Goal: Task Accomplishment & Management: Manage account settings

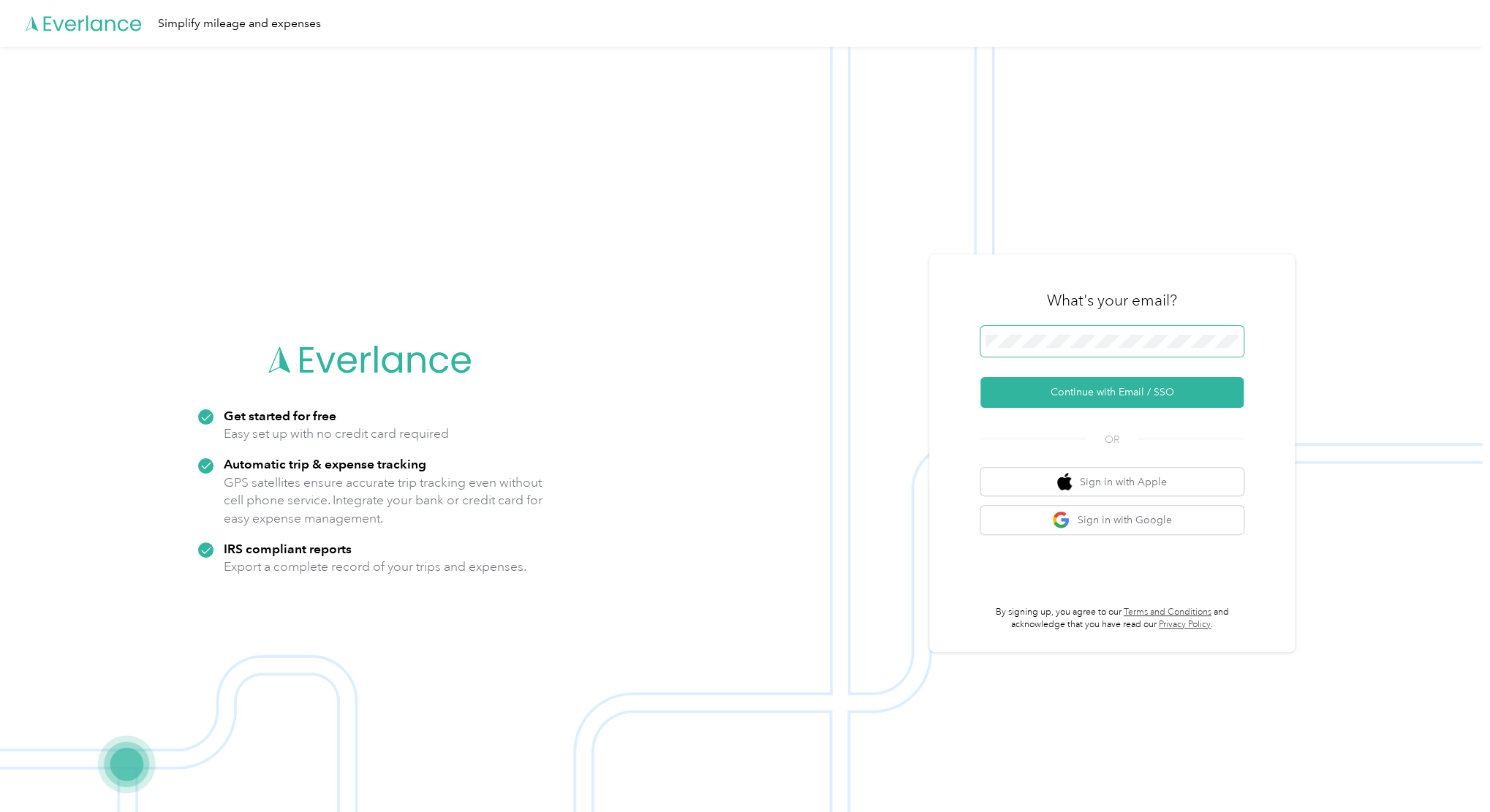
click at [1031, 334] on span at bounding box center [1112, 341] width 263 height 31
click at [1043, 400] on button "Continue with Email / SSO" at bounding box center [1112, 393] width 263 height 31
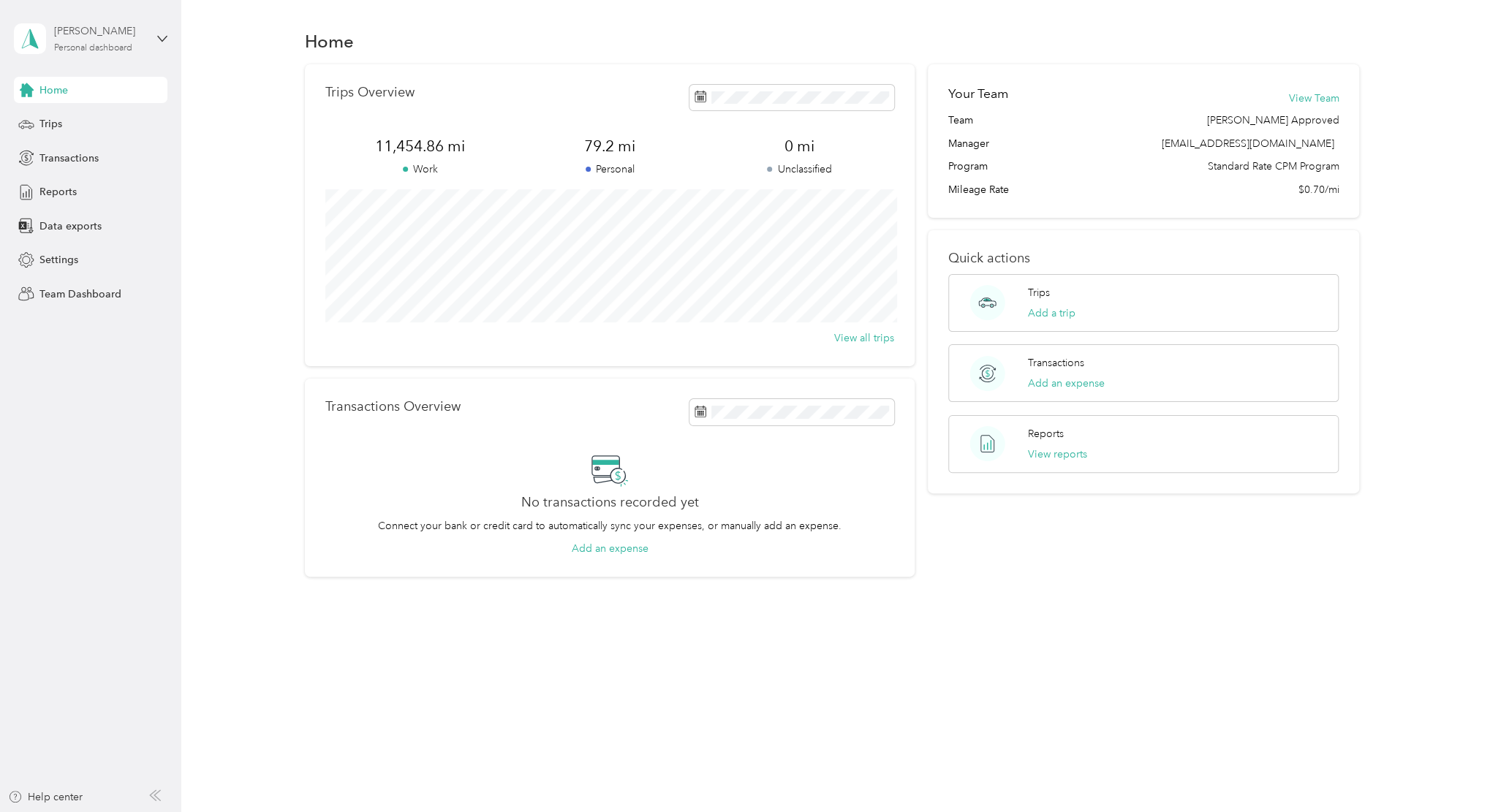
click at [82, 35] on div "[PERSON_NAME]" at bounding box center [100, 31] width 92 height 16
click at [94, 159] on div "Team dashboard Personal dashboard Log out" at bounding box center [168, 150] width 288 height 92
click at [65, 195] on span "Reports" at bounding box center [58, 191] width 38 height 16
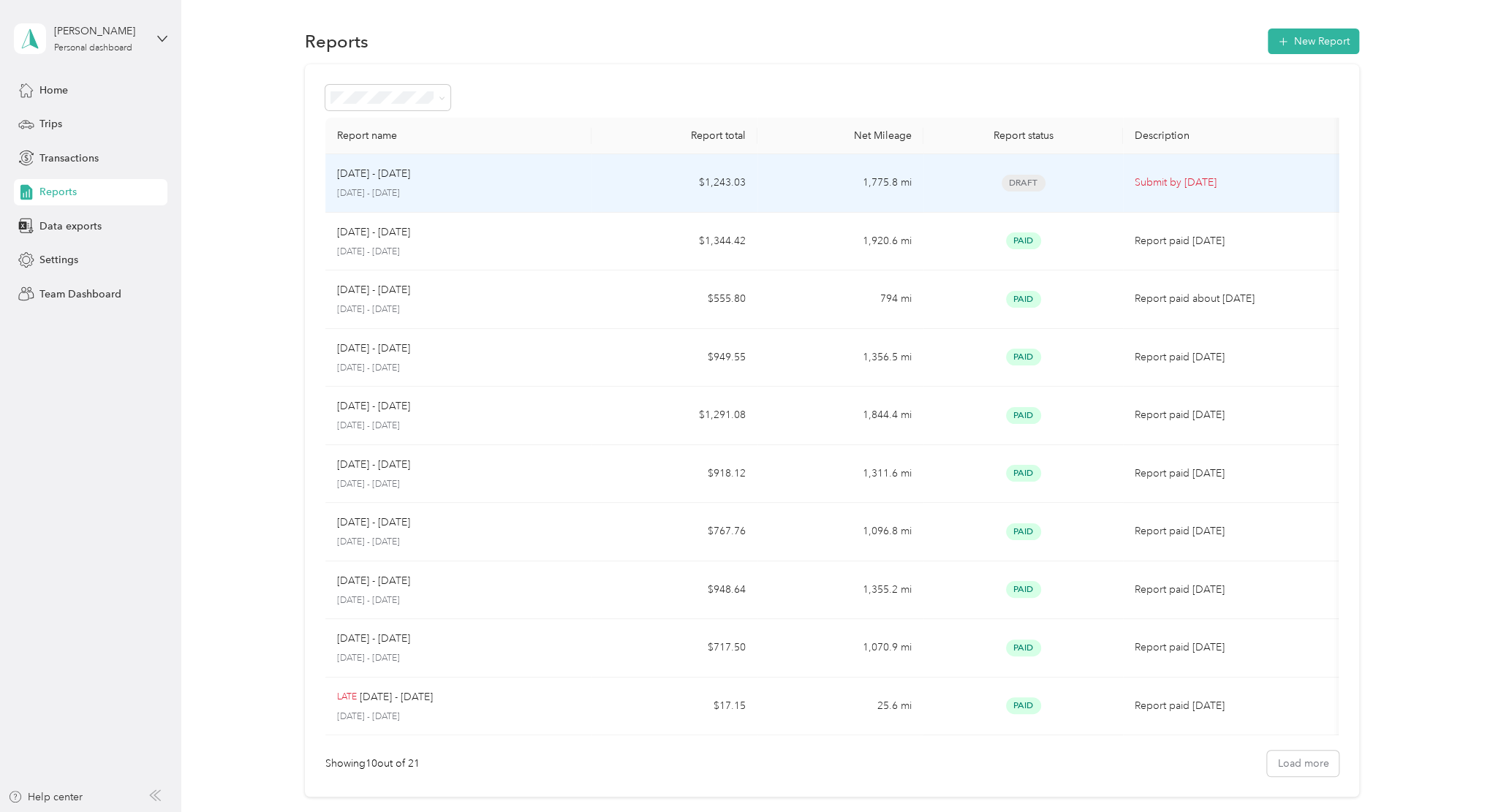
click at [408, 187] on p "August 1 - 31, 2025" at bounding box center [458, 194] width 243 height 13
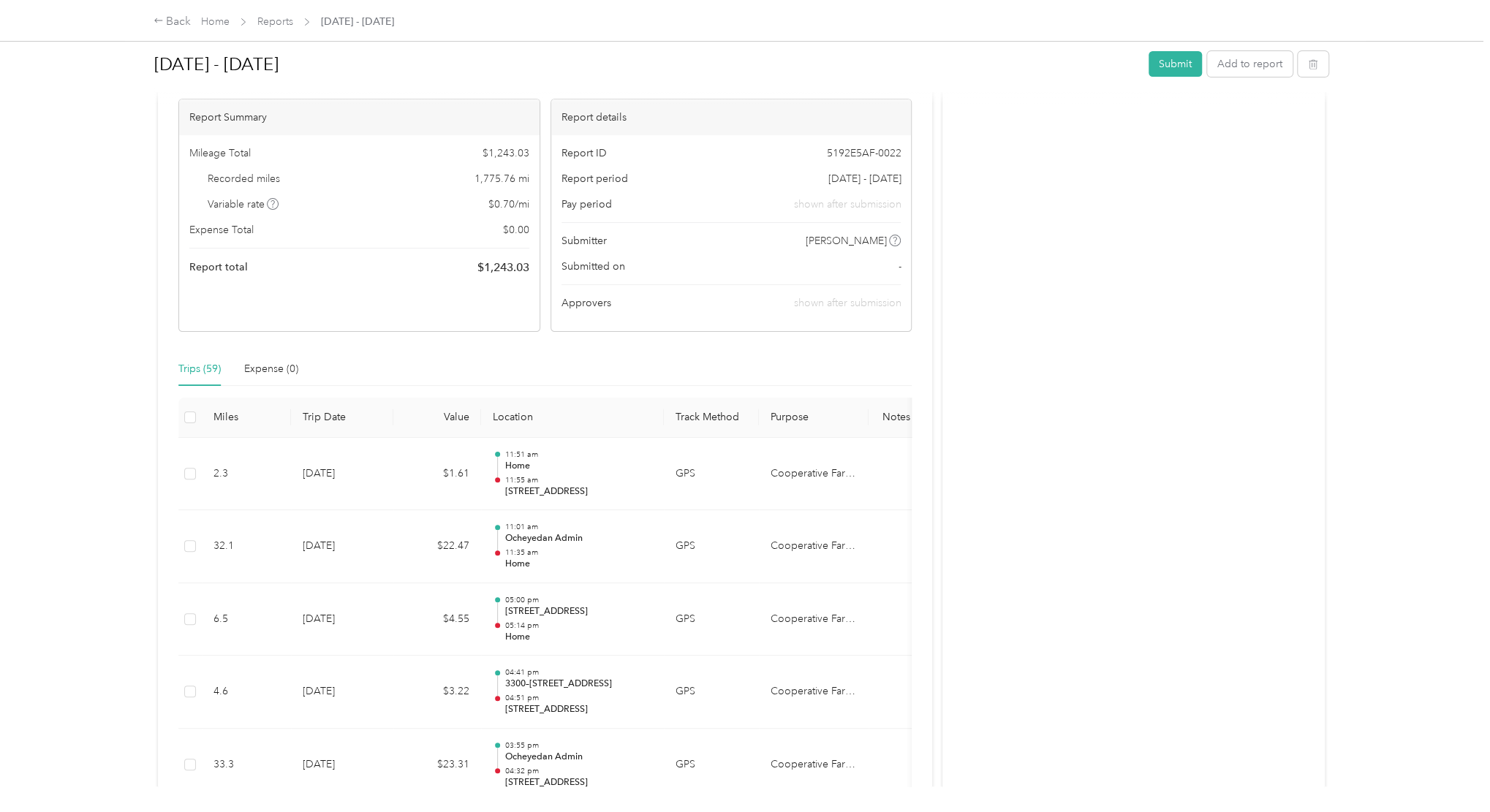
scroll to position [146, 0]
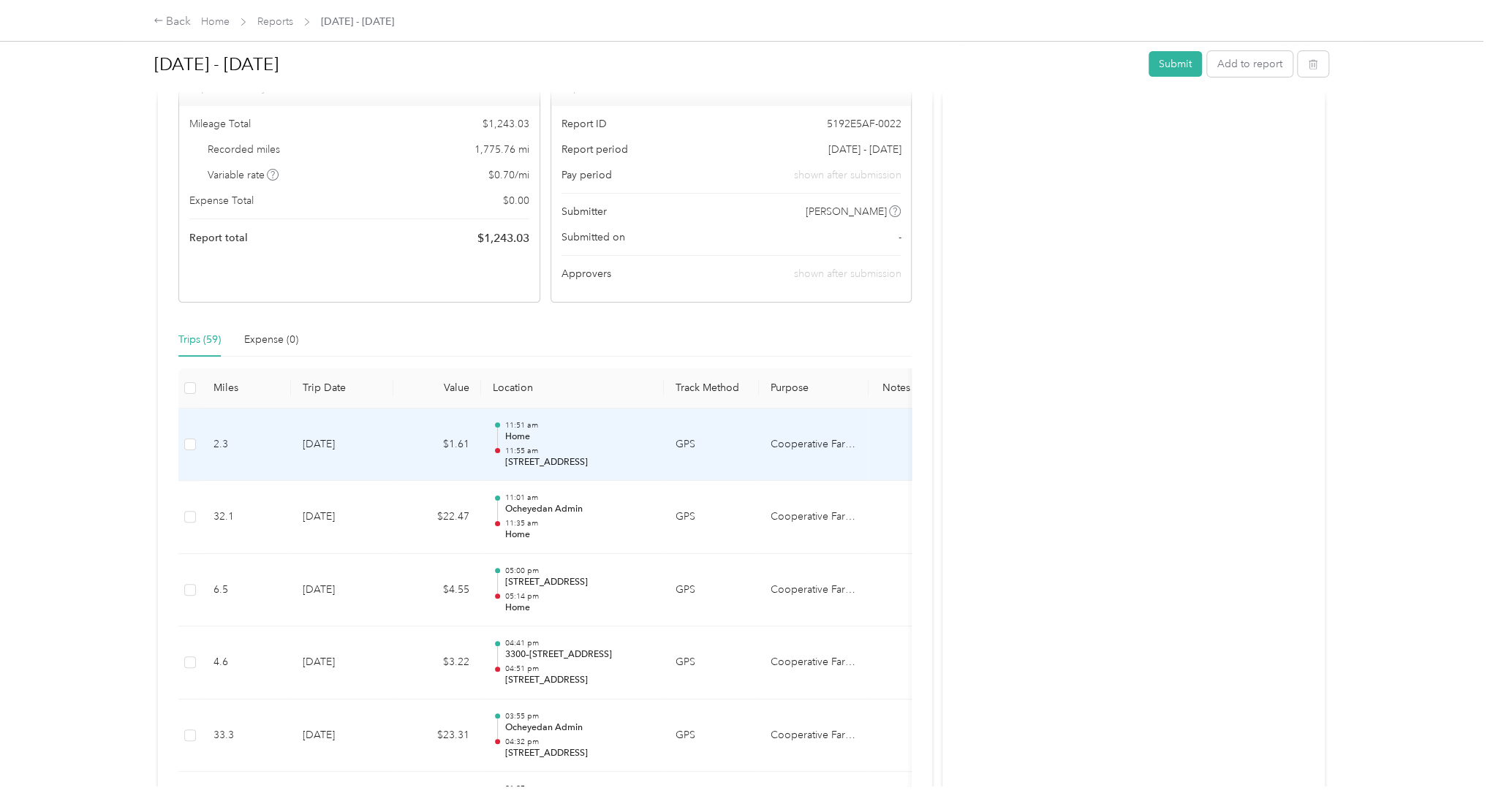
click at [365, 458] on td "[DATE]" at bounding box center [342, 444] width 102 height 73
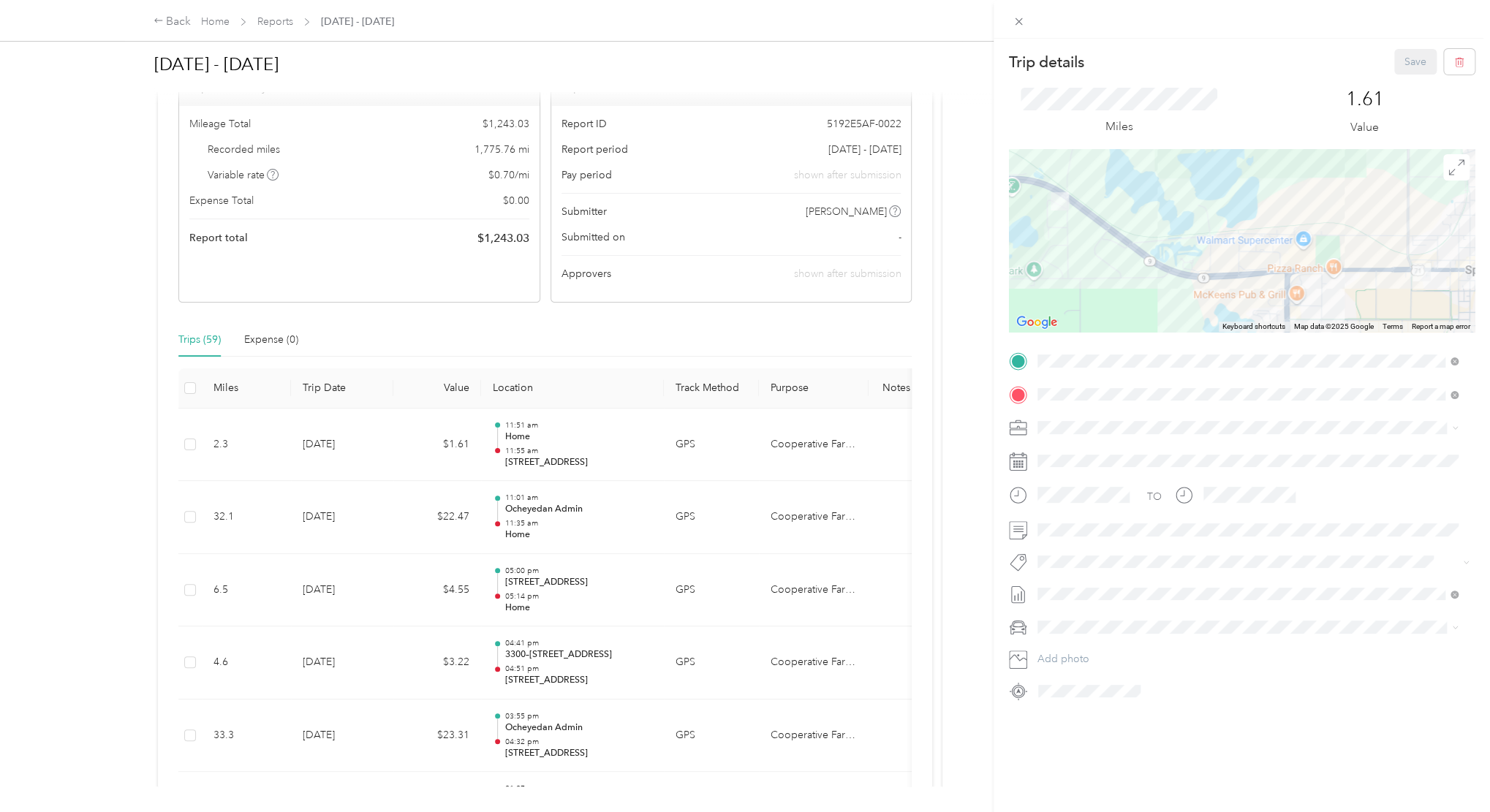
click at [411, 450] on div "Trip details Save This trip cannot be edited because it is either under review,…" at bounding box center [745, 406] width 1490 height 812
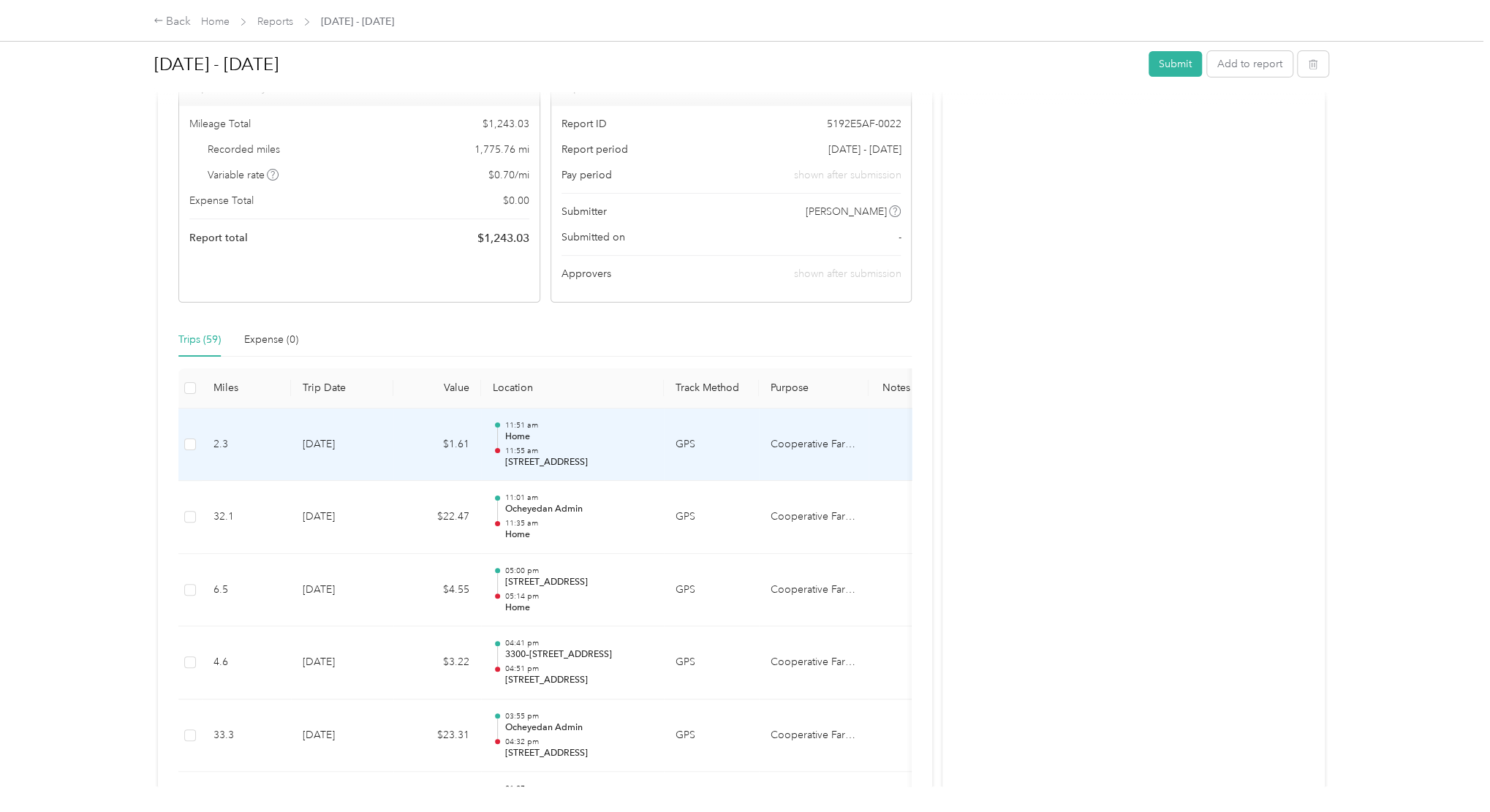
click at [411, 450] on td "$1.61" at bounding box center [436, 444] width 87 height 73
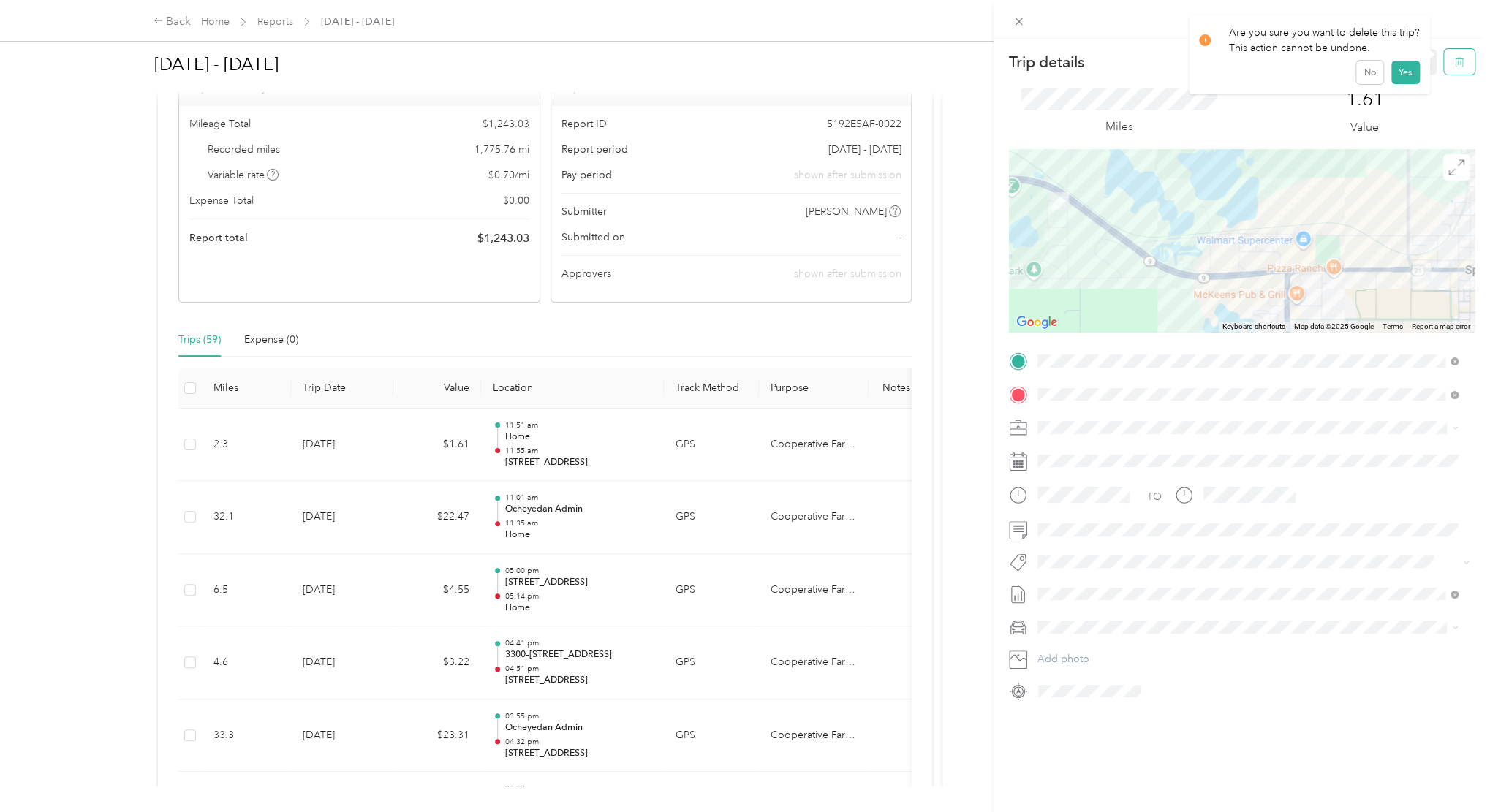
click at [1454, 59] on icon "button" at bounding box center [1459, 62] width 11 height 11
click at [1406, 82] on button "Yes" at bounding box center [1404, 79] width 29 height 24
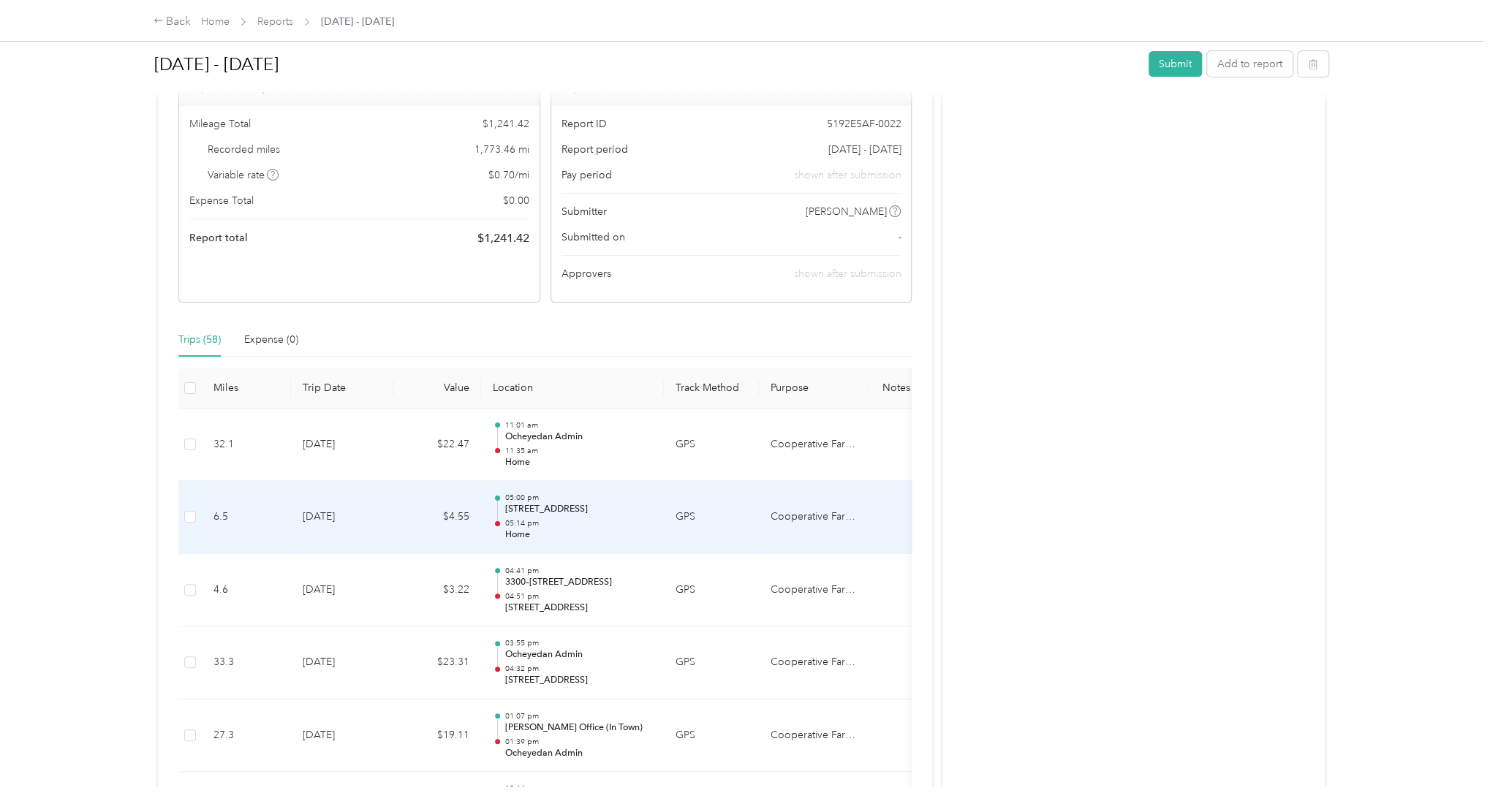
click at [607, 513] on p "[STREET_ADDRESS]" at bounding box center [578, 509] width 148 height 13
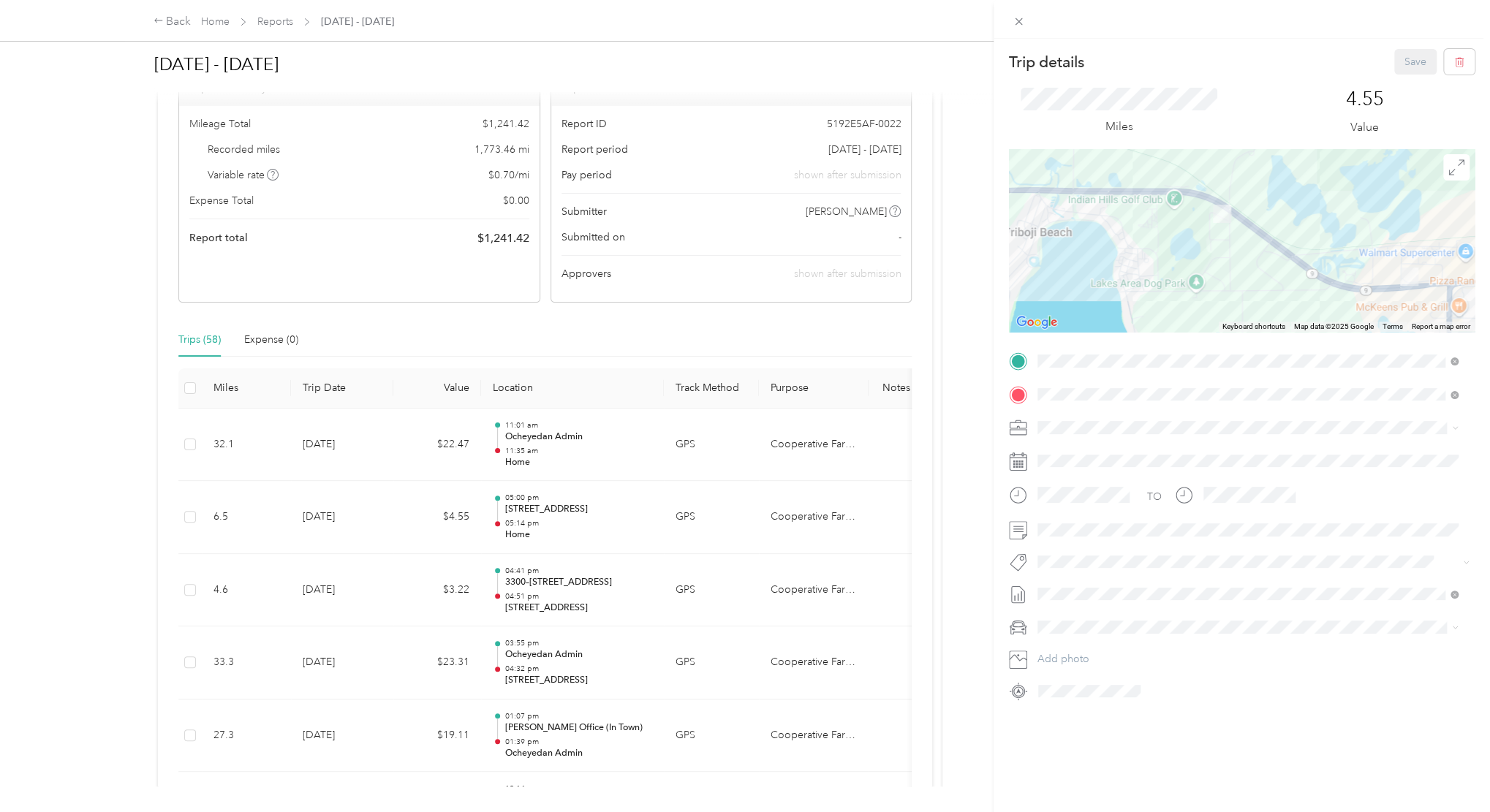
click at [622, 453] on div "Trip details Save This trip cannot be edited because it is either under review,…" at bounding box center [745, 406] width 1490 height 812
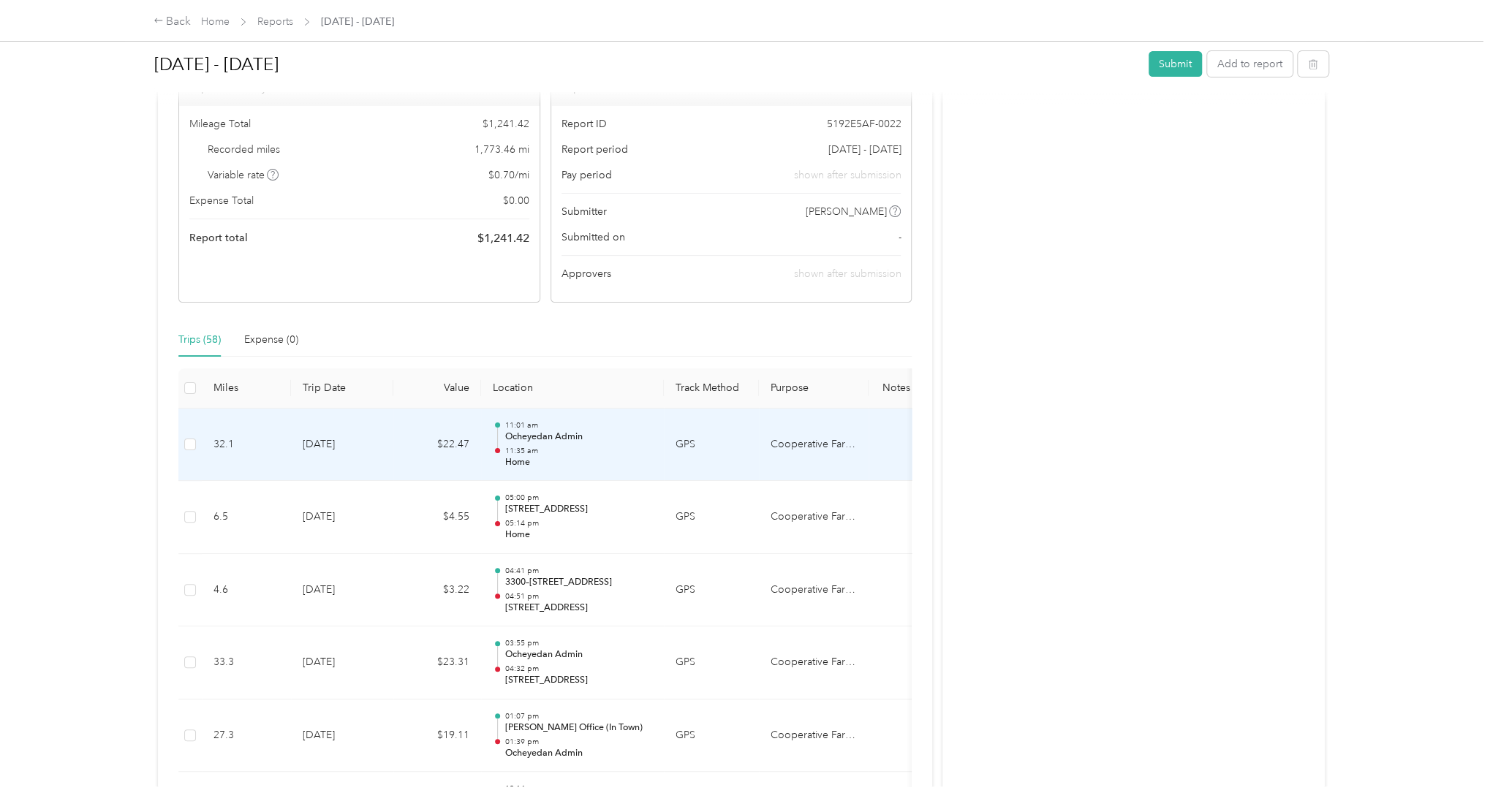
click at [622, 453] on p "11:35 am" at bounding box center [578, 451] width 148 height 11
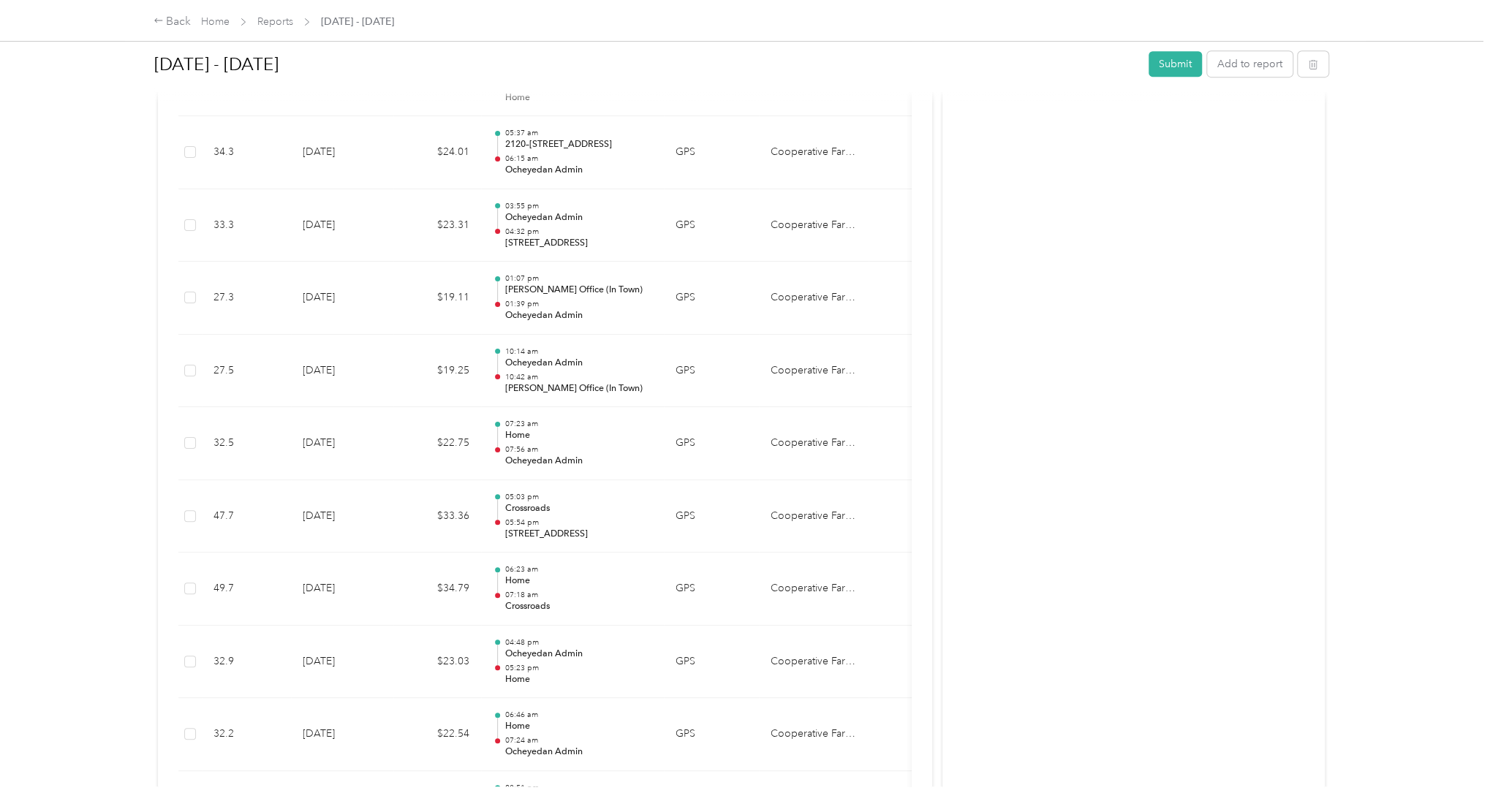
scroll to position [511, 0]
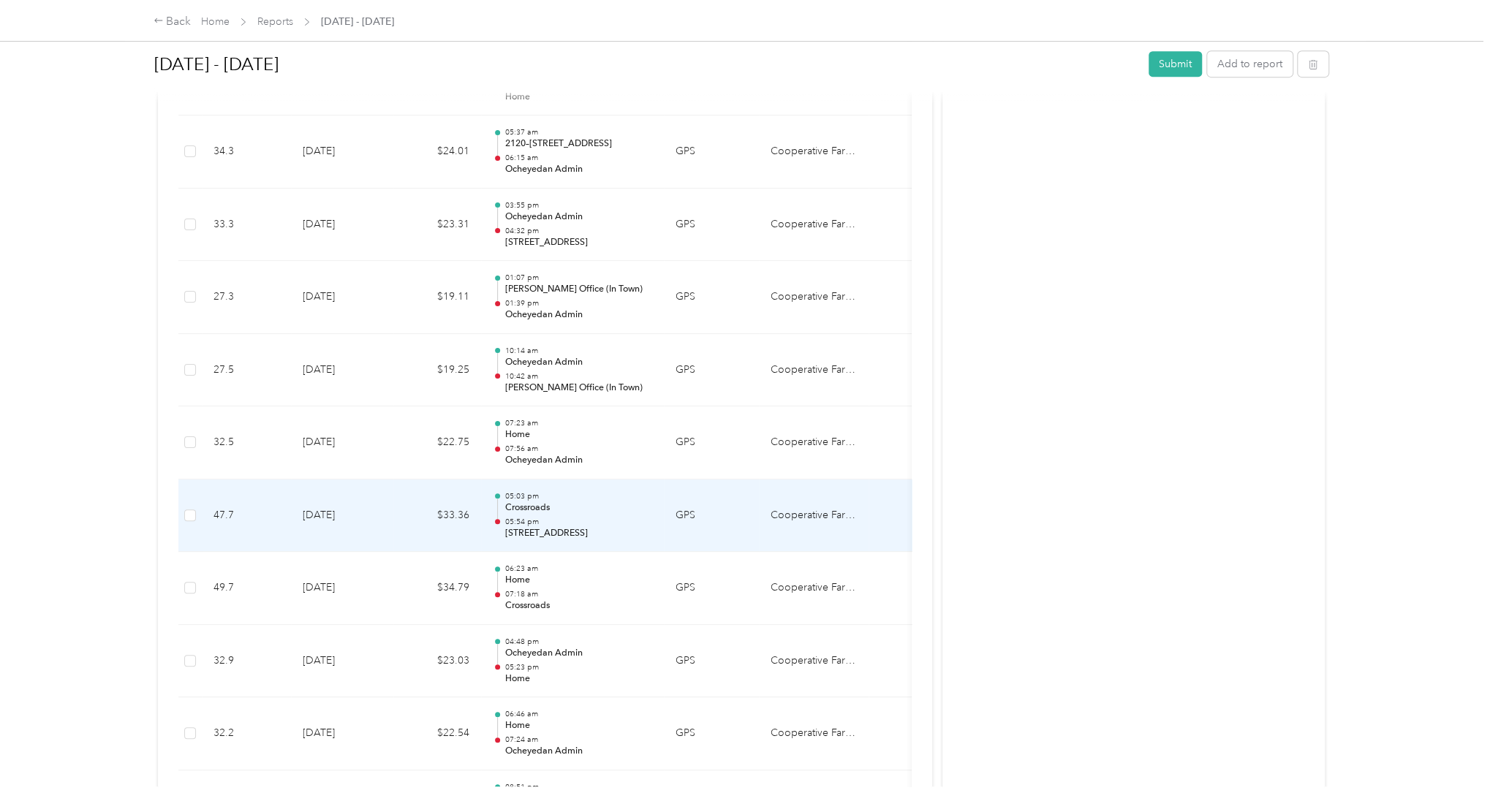
click at [626, 505] on p "Crossroads" at bounding box center [578, 508] width 148 height 13
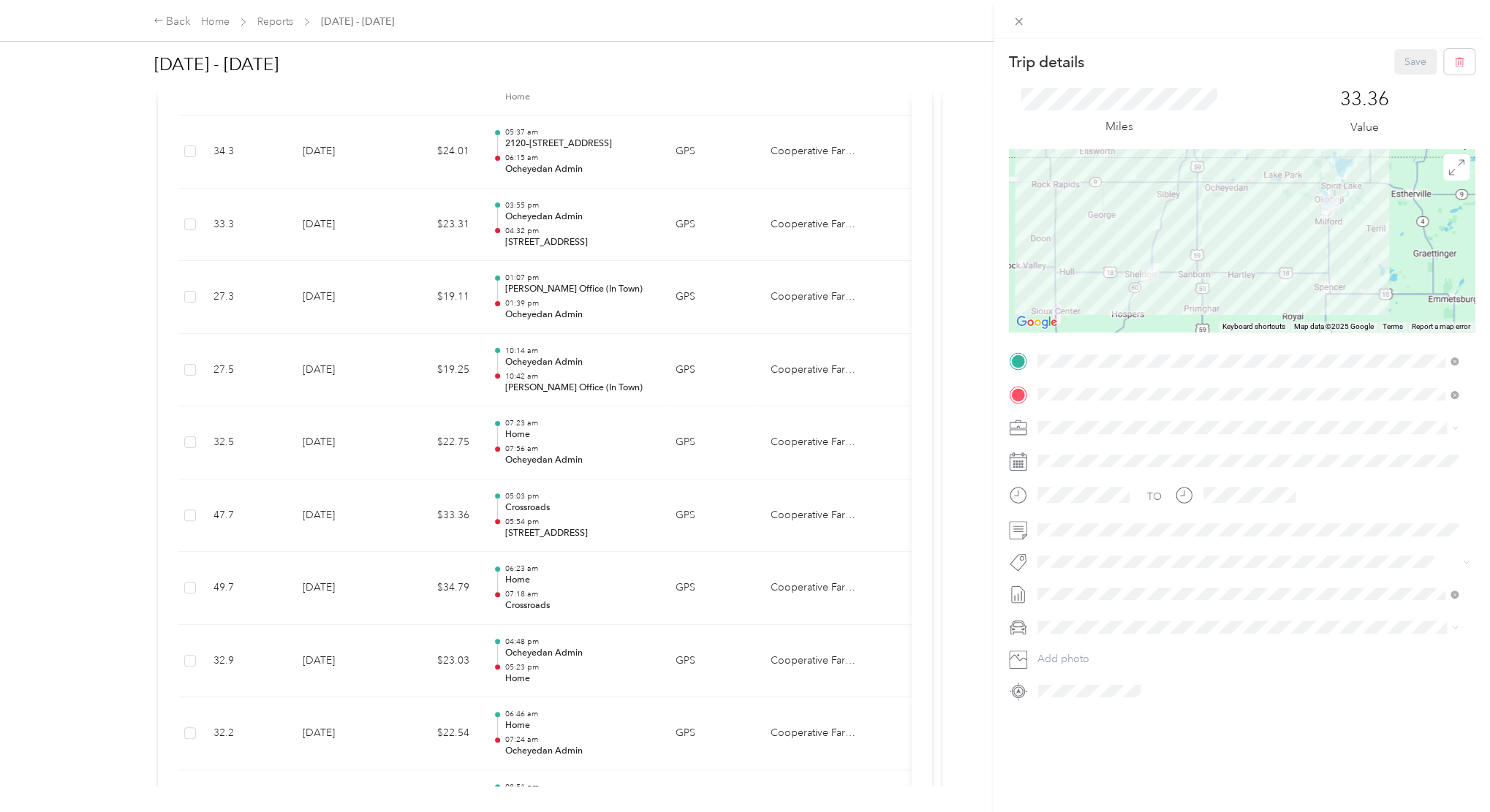
click at [638, 475] on div "Trip details Save This trip cannot be edited because it is either under review,…" at bounding box center [745, 406] width 1490 height 812
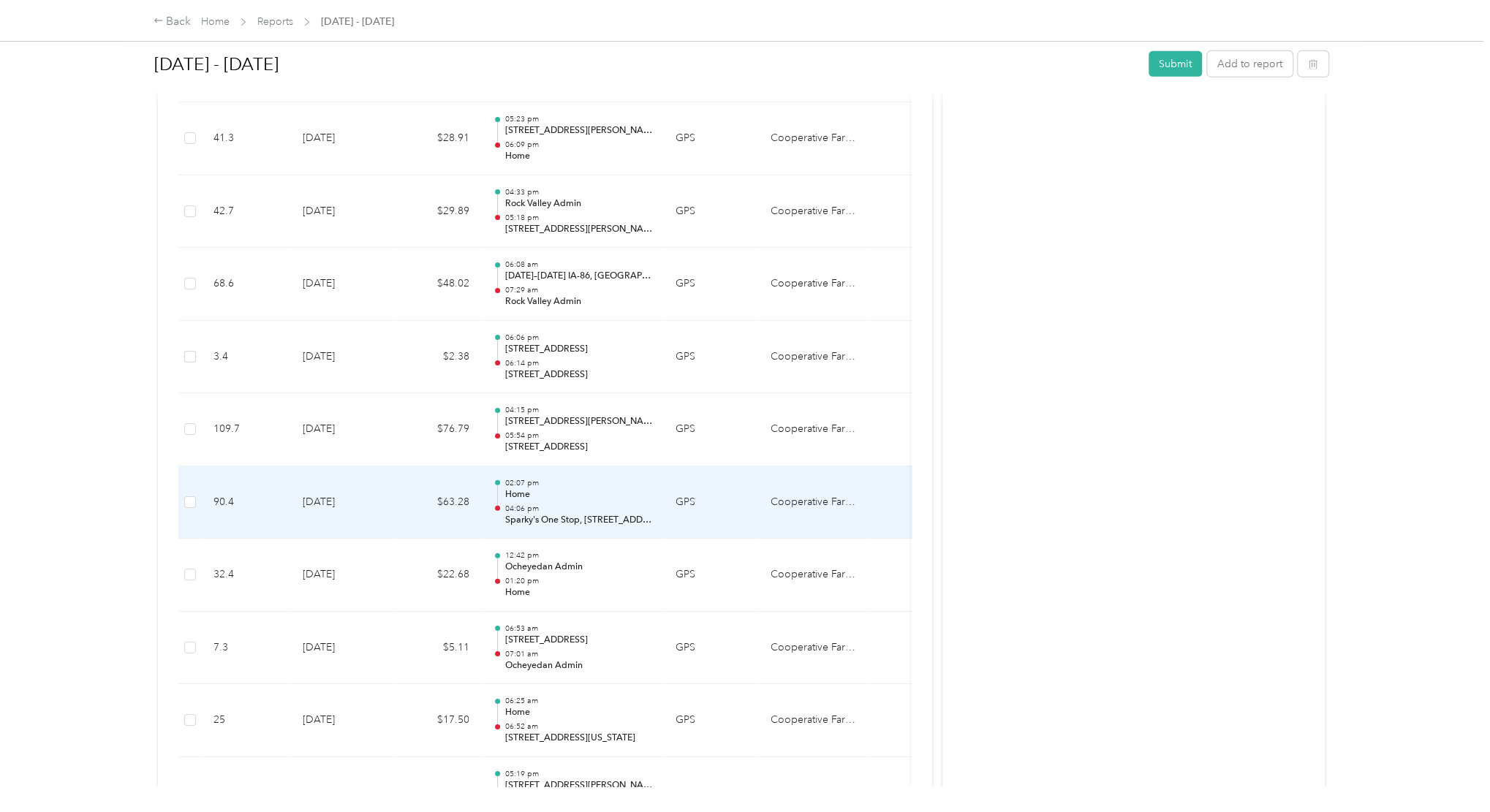
scroll to position [3732, 0]
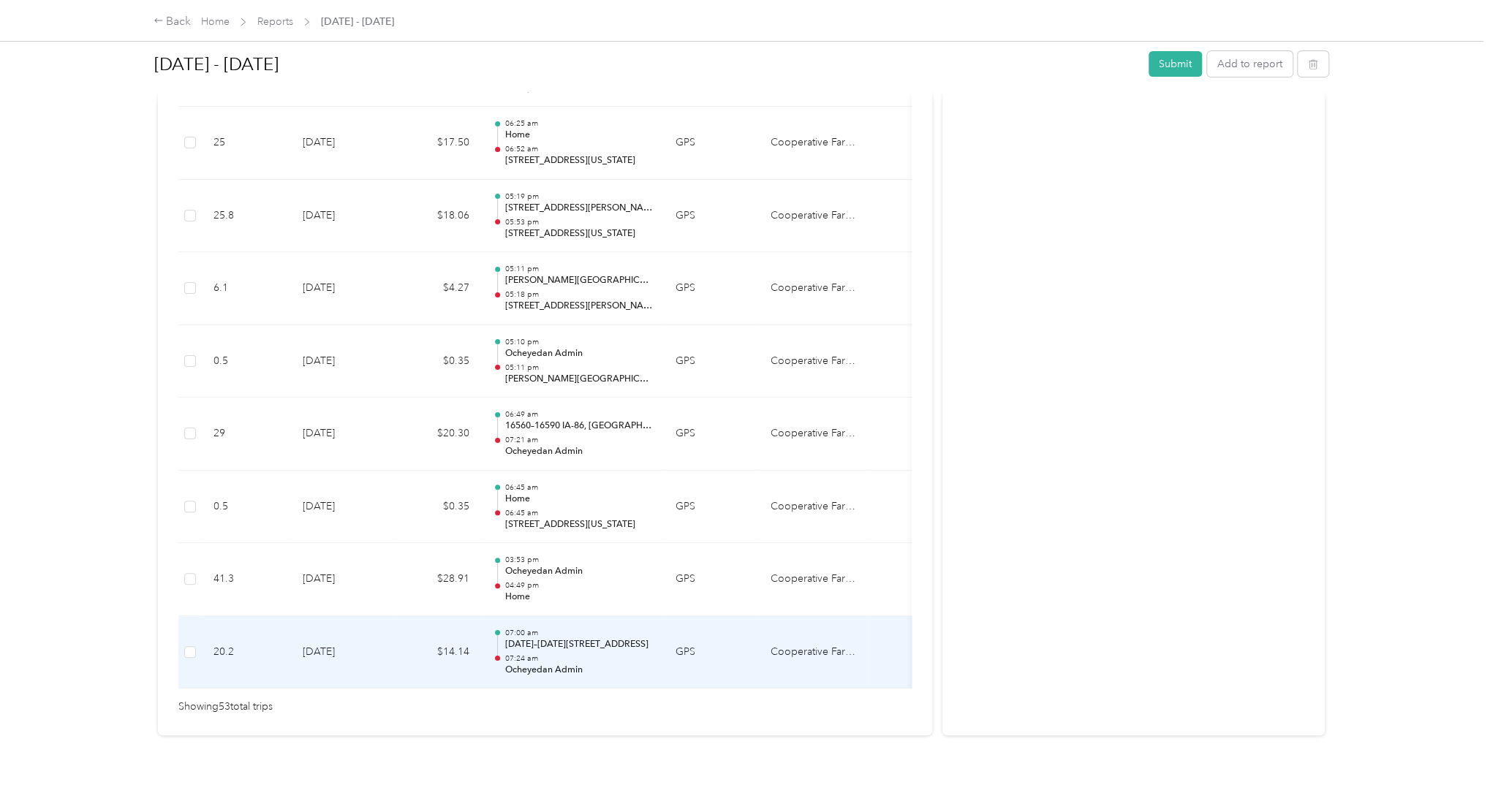
click at [618, 654] on p "07:24 am" at bounding box center [578, 658] width 148 height 11
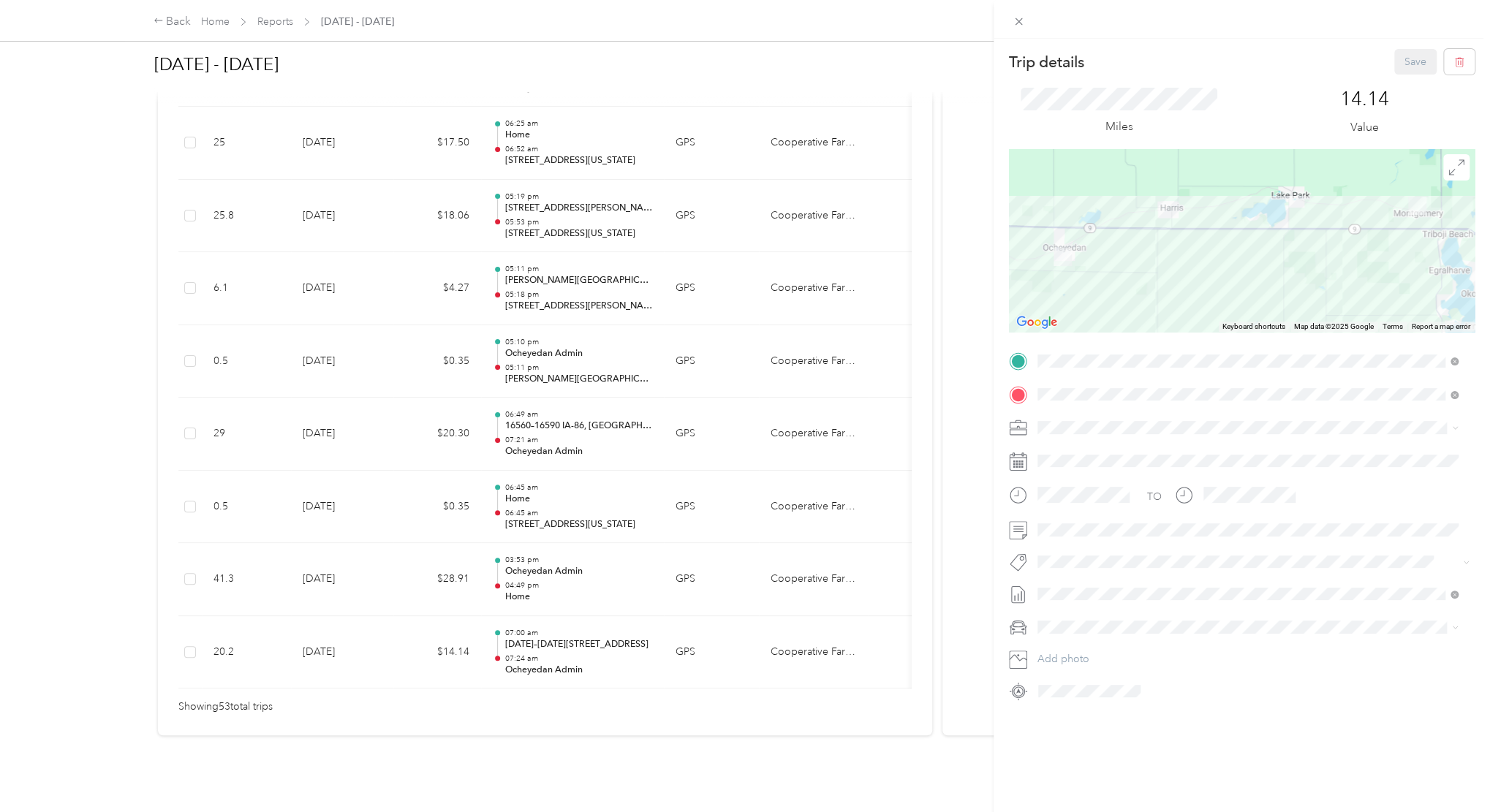
click at [625, 564] on div "Trip details Save This trip cannot be edited because it is either under review,…" at bounding box center [745, 406] width 1490 height 812
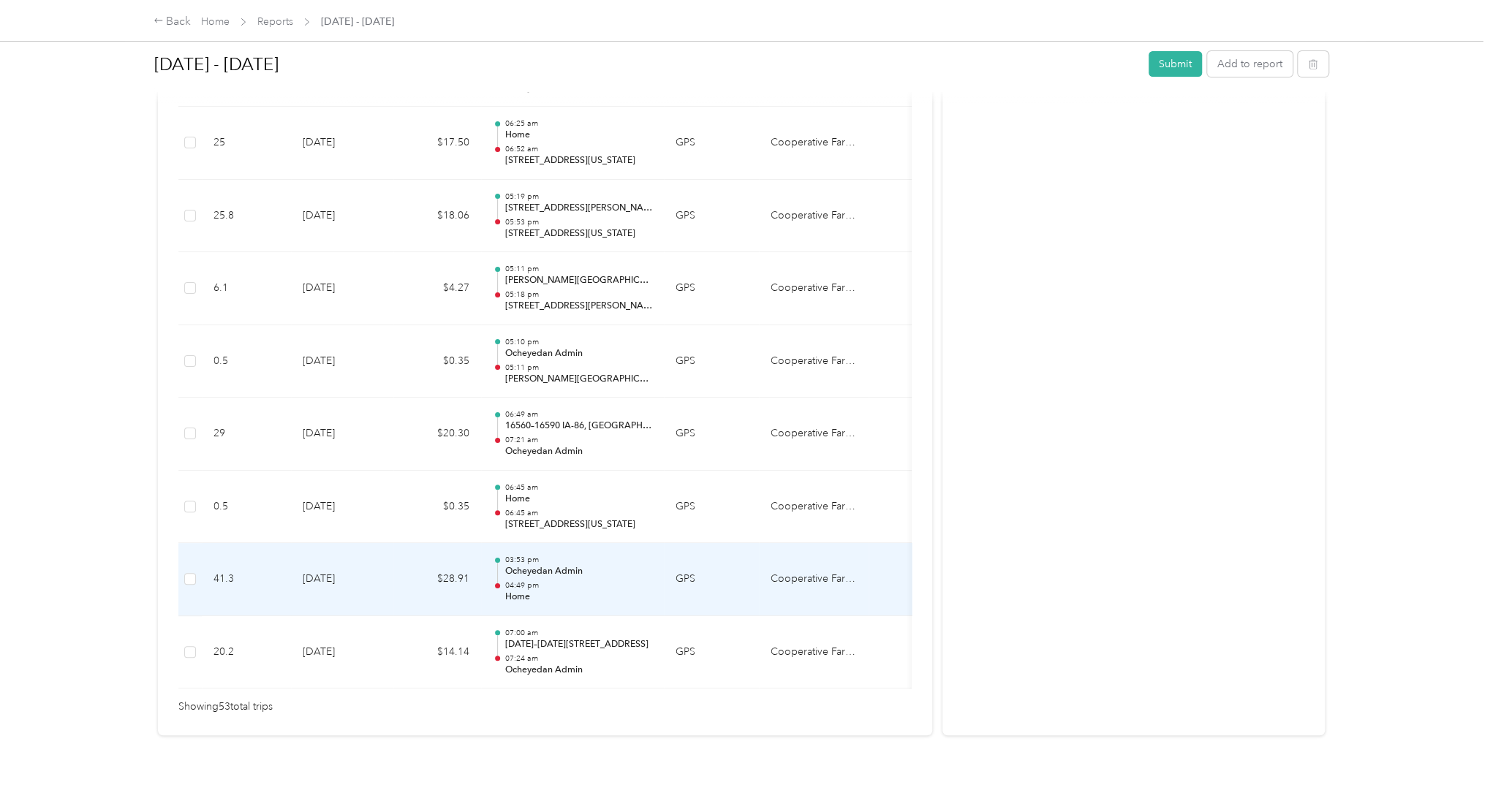
click at [625, 580] on p "04:49 pm" at bounding box center [578, 585] width 148 height 11
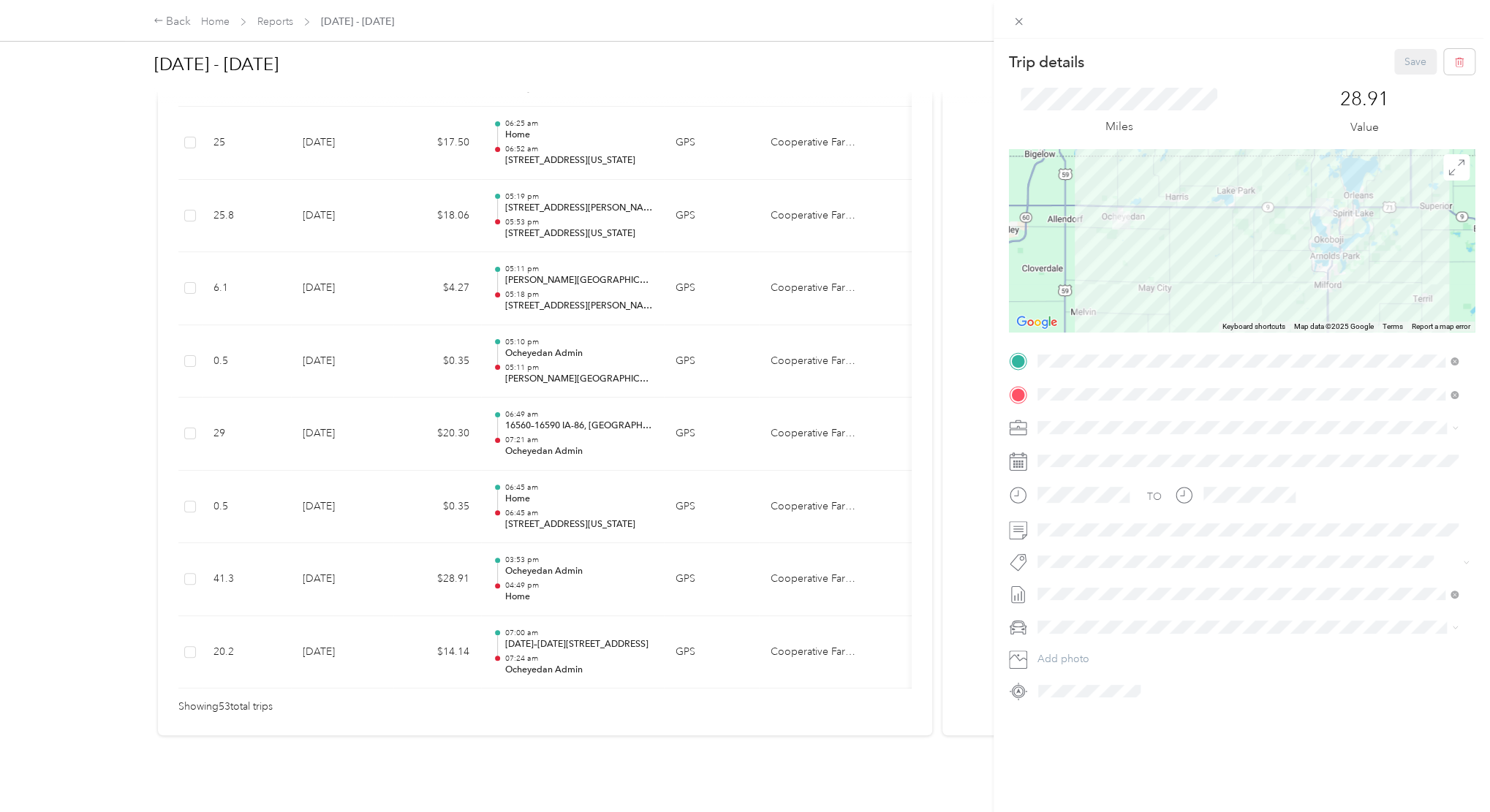
click at [634, 465] on div "Trip details Save This trip cannot be edited because it is either under review,…" at bounding box center [745, 406] width 1490 height 812
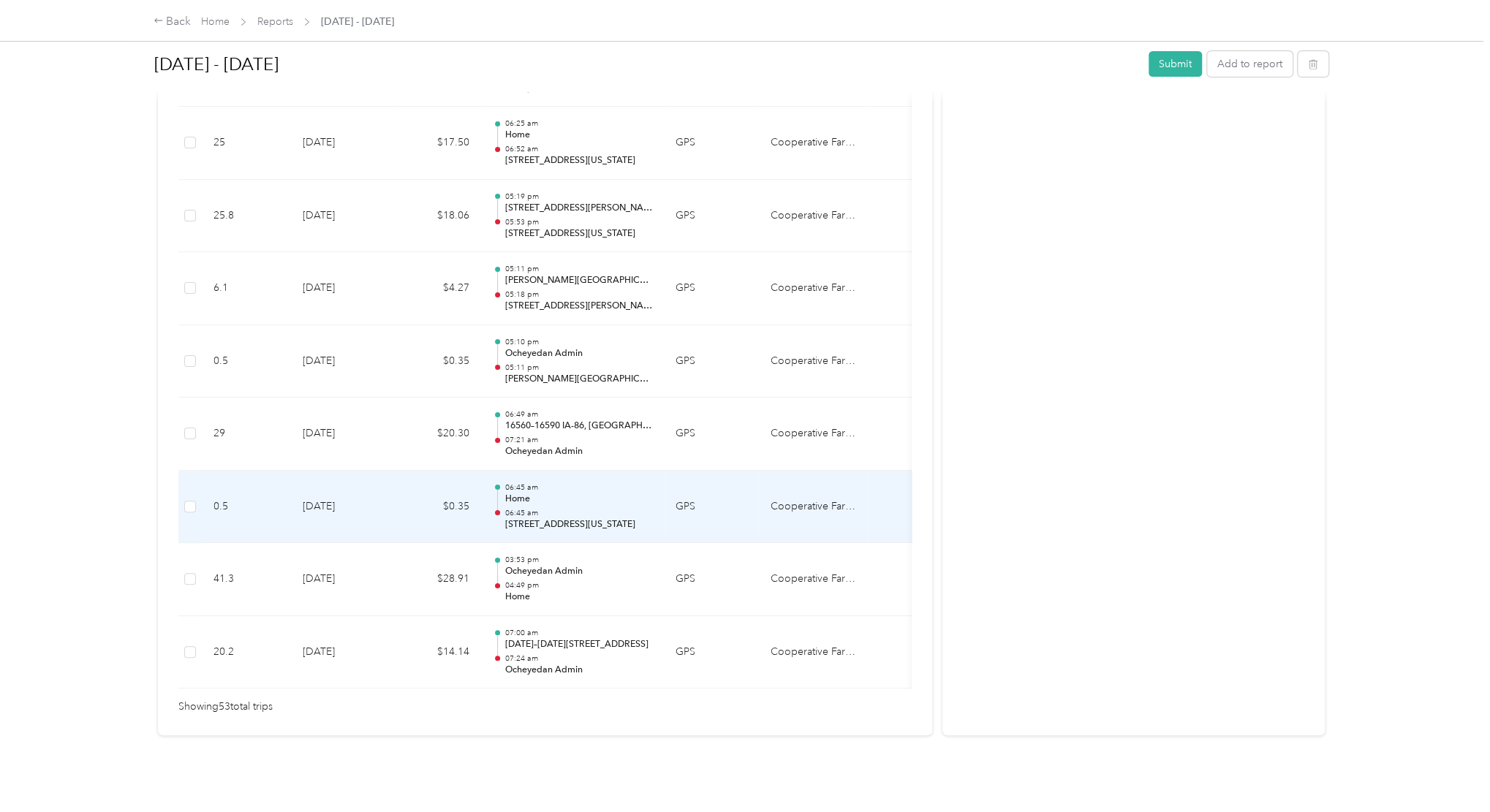
click at [634, 482] on p "06:45 am" at bounding box center [578, 487] width 148 height 11
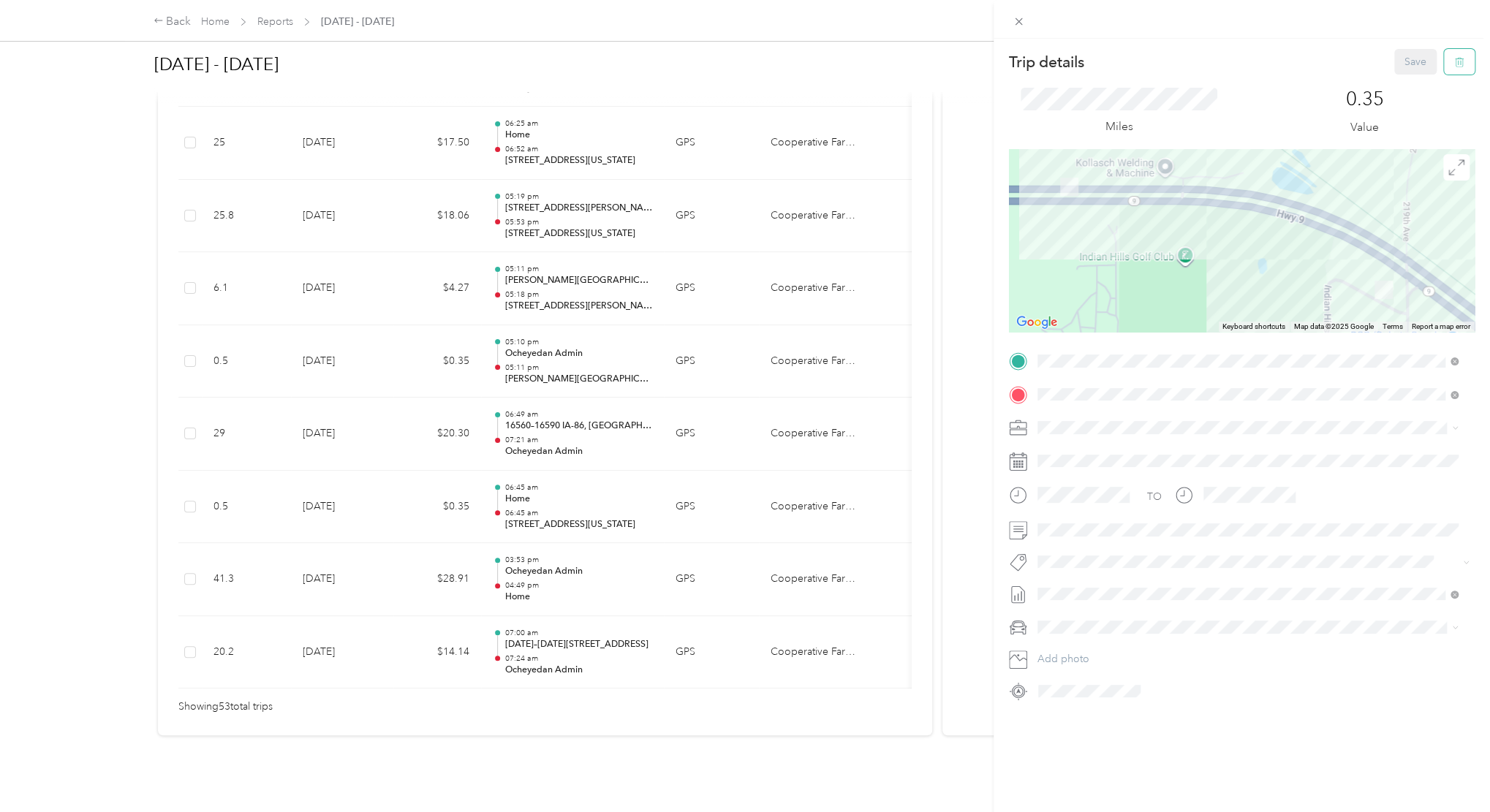
click at [1454, 61] on icon "button" at bounding box center [1459, 62] width 11 height 11
click at [1390, 82] on button "Yes" at bounding box center [1404, 79] width 29 height 24
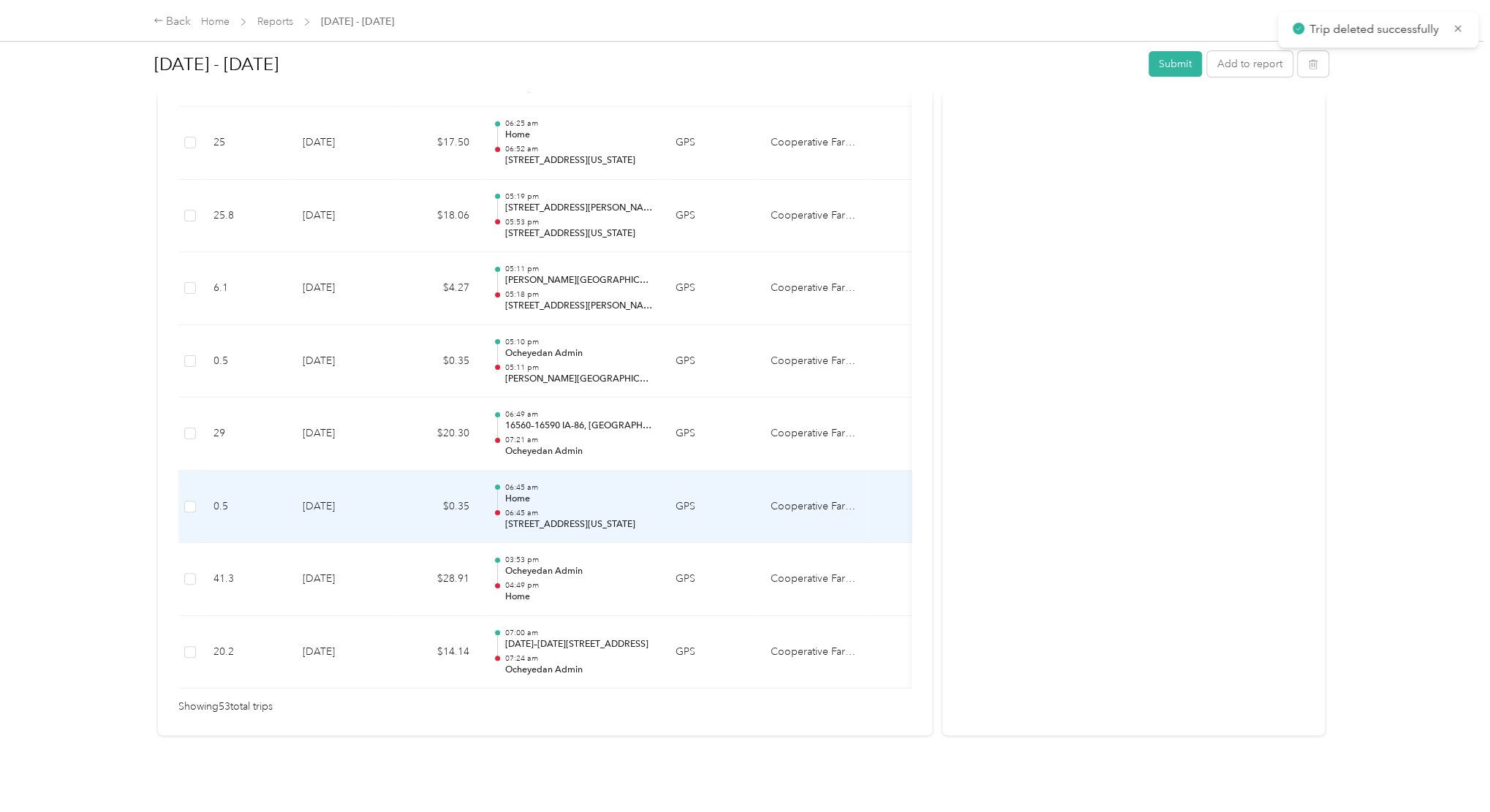
scroll to position [3661, 0]
click at [634, 492] on p "16560–16590 IA-86, [GEOGRAPHIC_DATA], [GEOGRAPHIC_DATA]" at bounding box center [578, 498] width 148 height 13
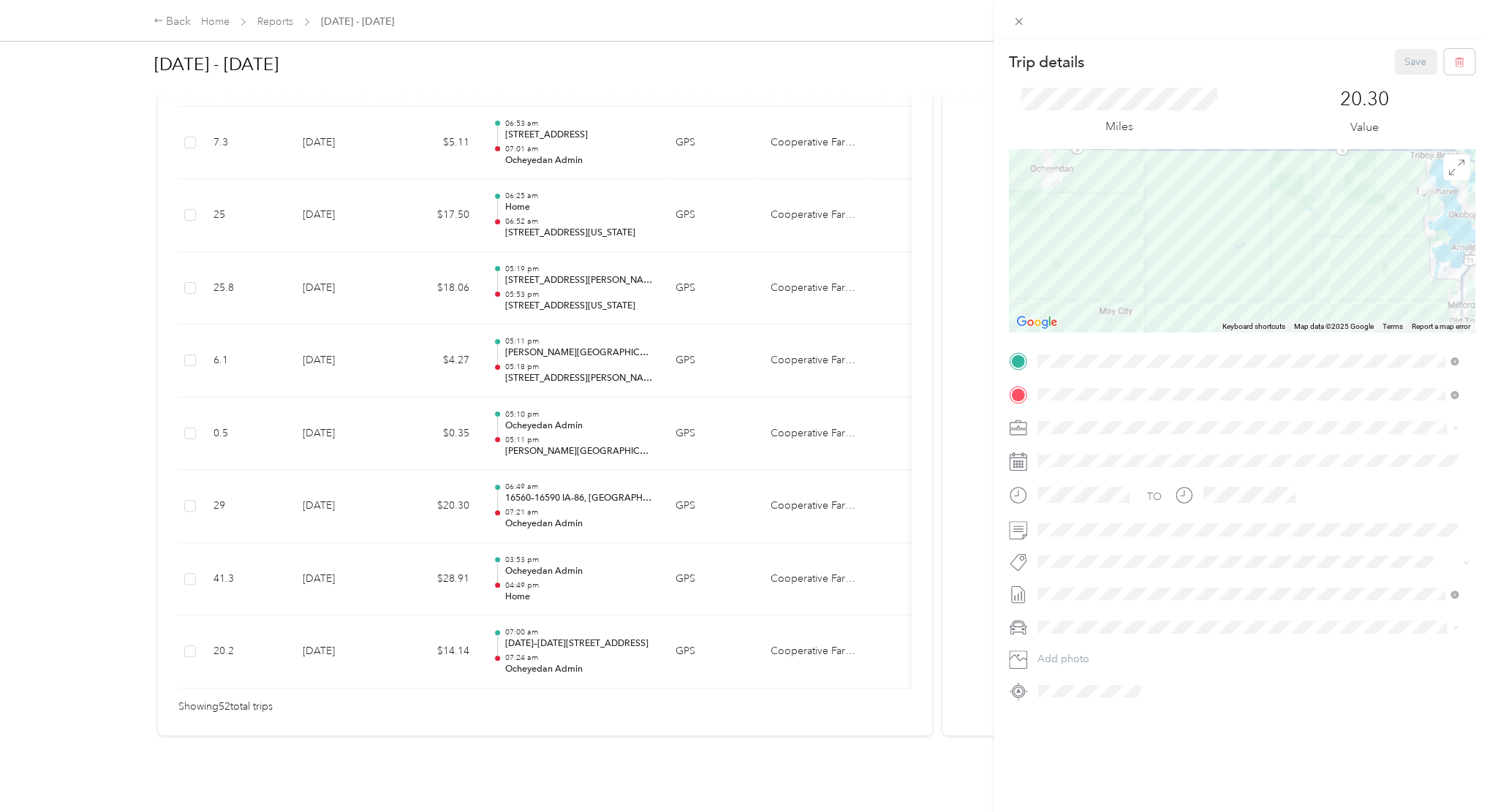
click at [816, 439] on div "Trip details Save This trip cannot be edited because it is either under review,…" at bounding box center [745, 406] width 1490 height 812
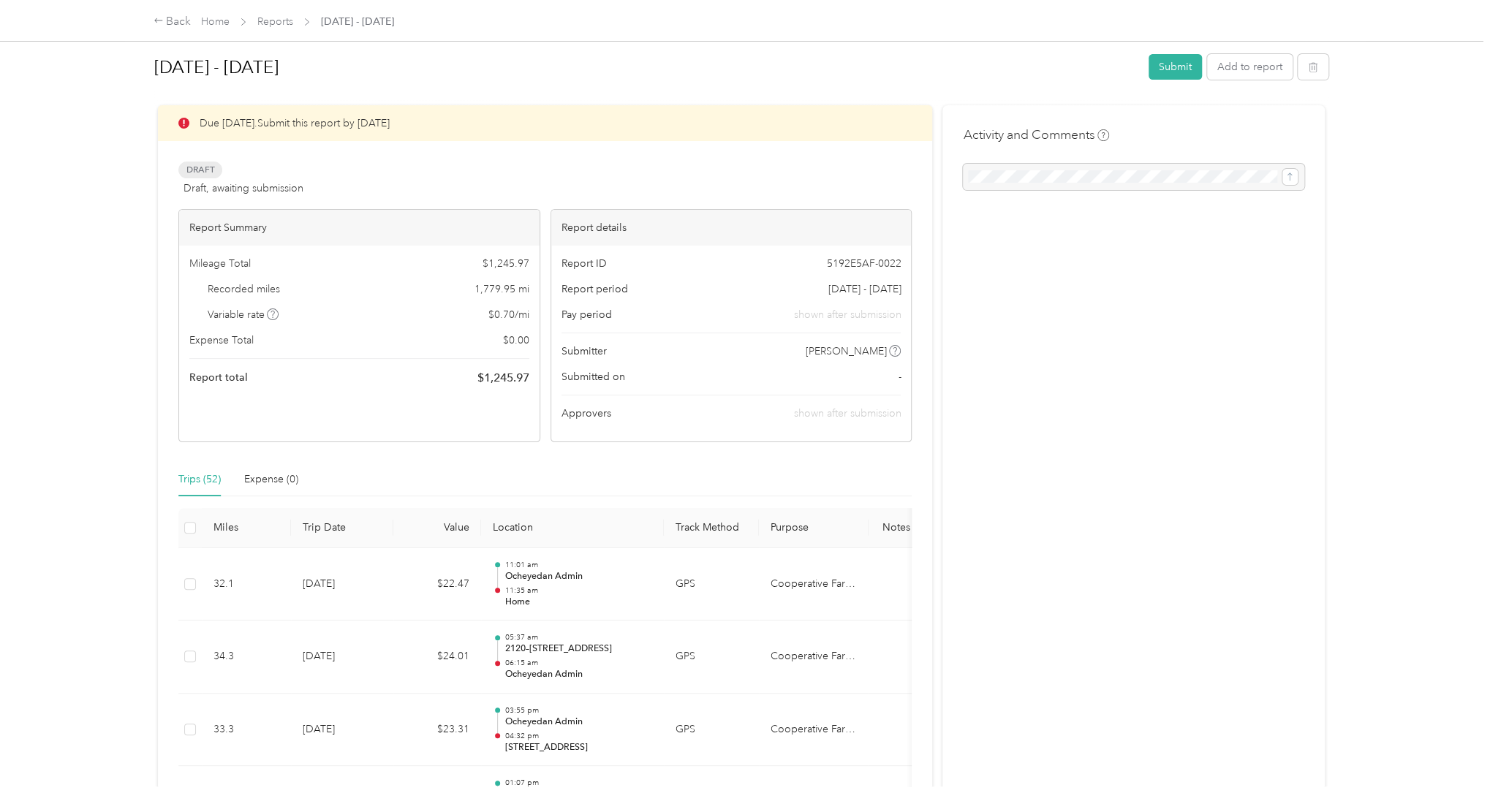
scroll to position [0, 0]
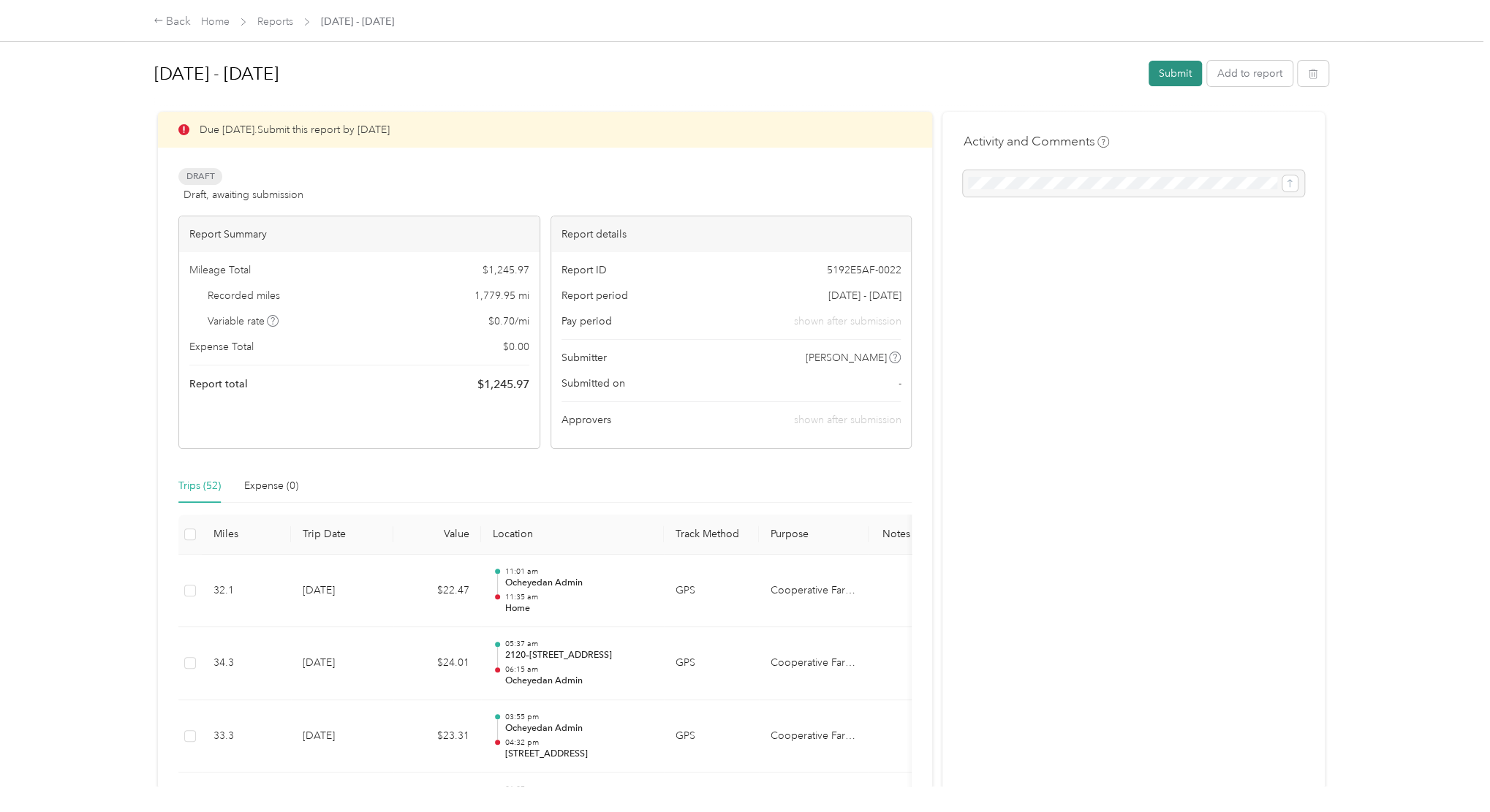
click at [1164, 74] on button "Submit" at bounding box center [1175, 73] width 53 height 25
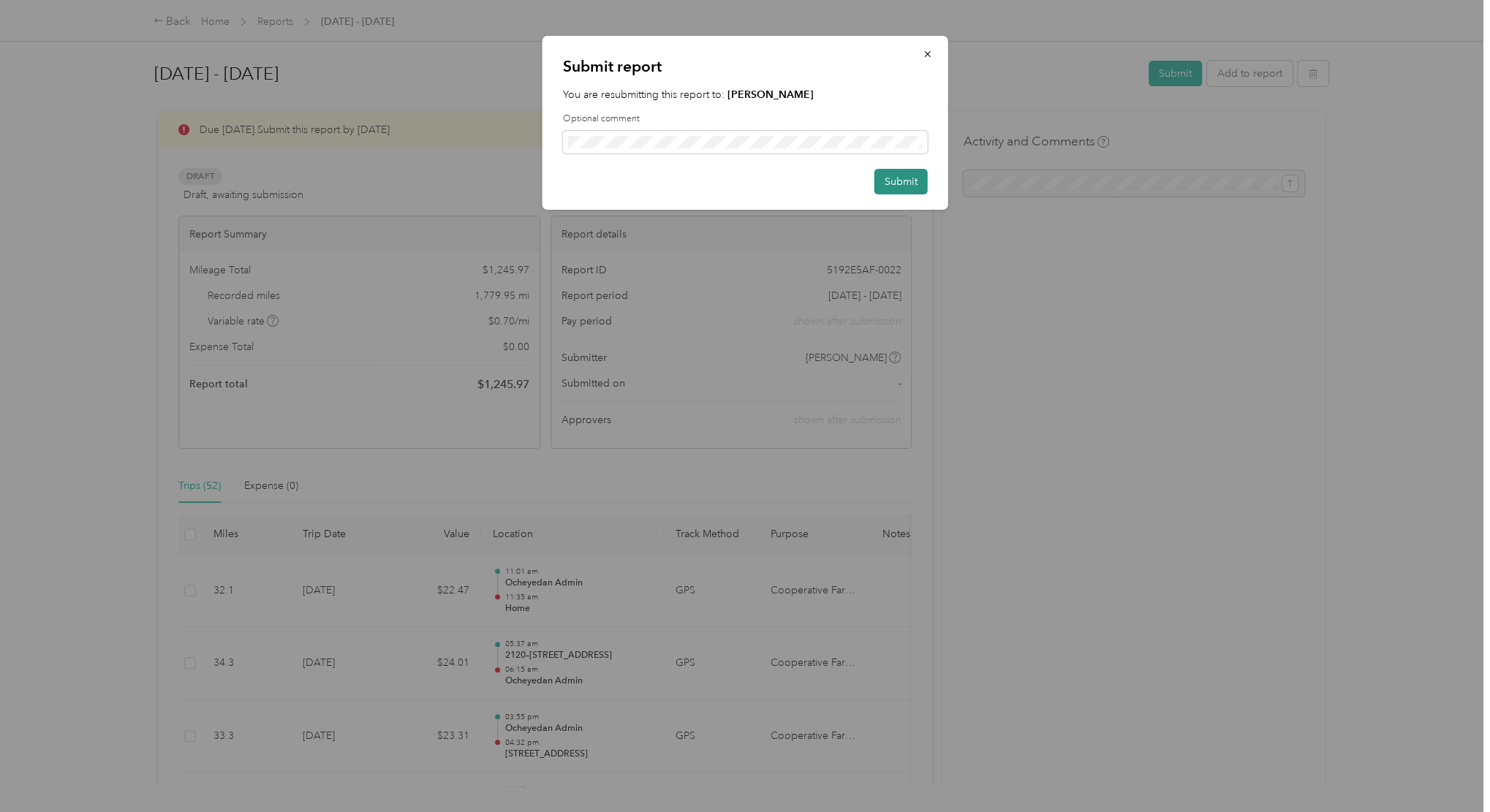
click at [892, 178] on button "Submit" at bounding box center [901, 181] width 53 height 25
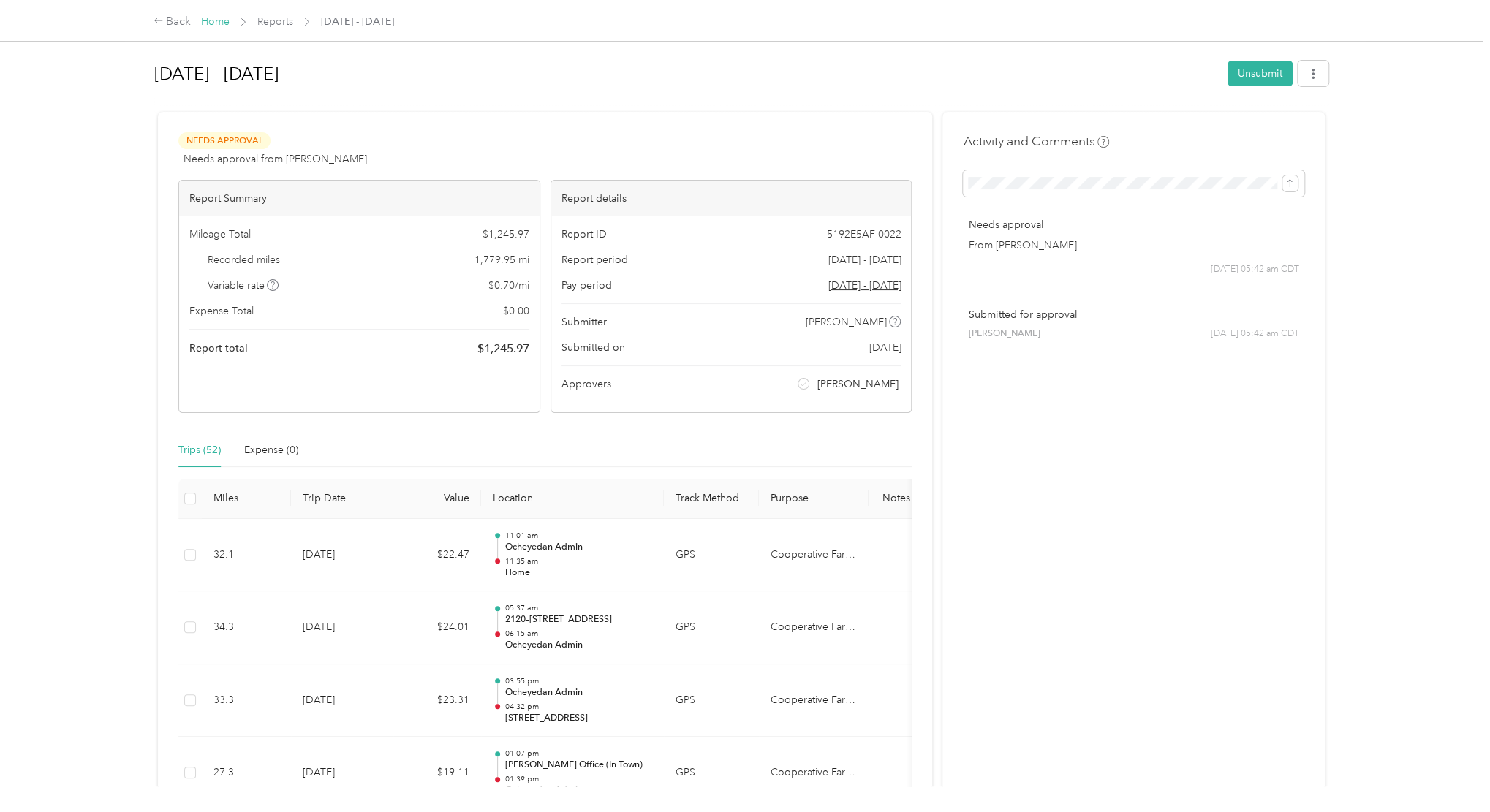
click at [222, 27] on link "Home" at bounding box center [215, 21] width 29 height 12
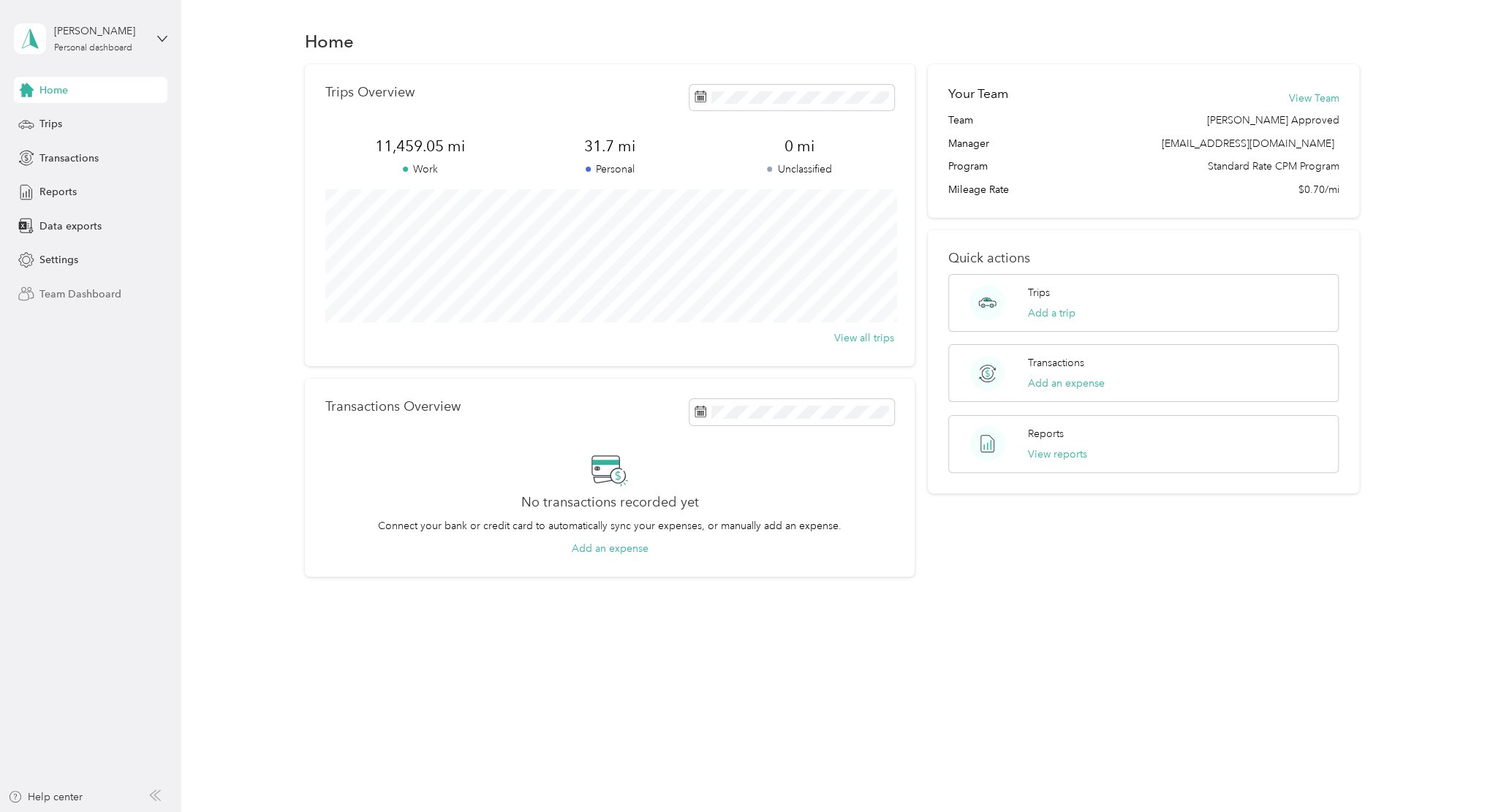
click at [86, 301] on span "Team Dashboard" at bounding box center [80, 294] width 82 height 16
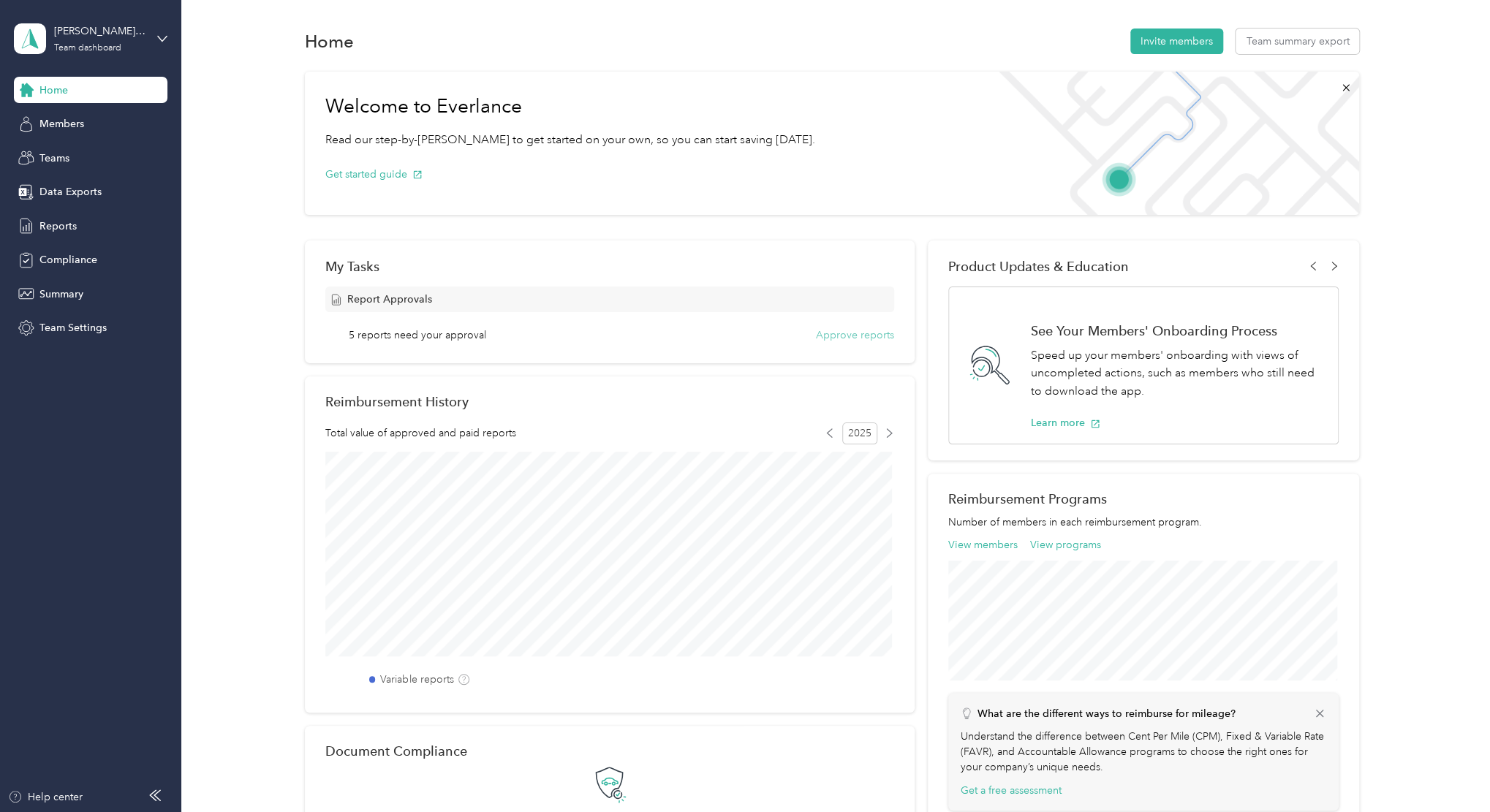
click at [844, 332] on button "Approve reports" at bounding box center [855, 335] width 78 height 16
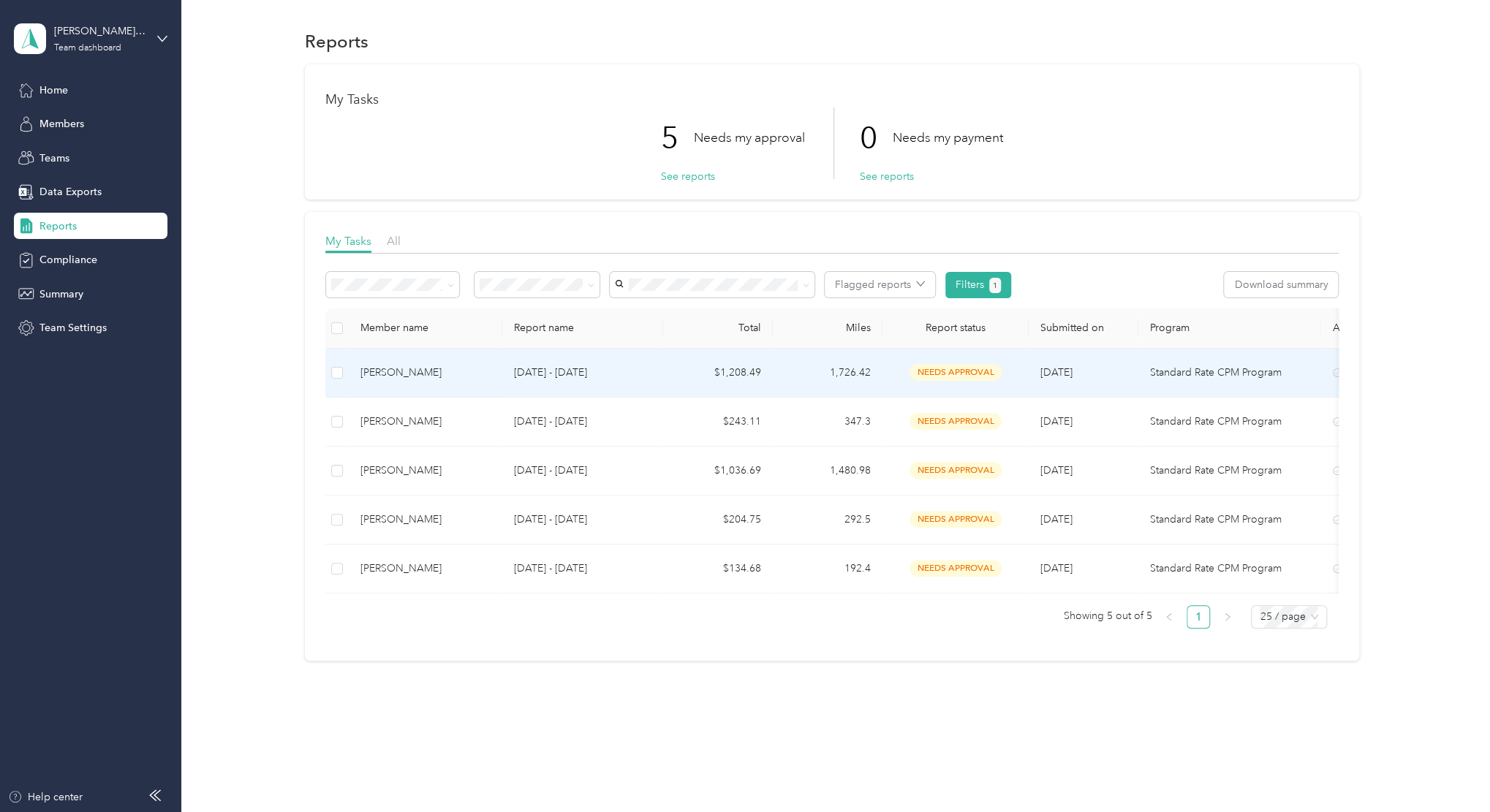
click at [386, 374] on div "[PERSON_NAME]" at bounding box center [425, 373] width 130 height 16
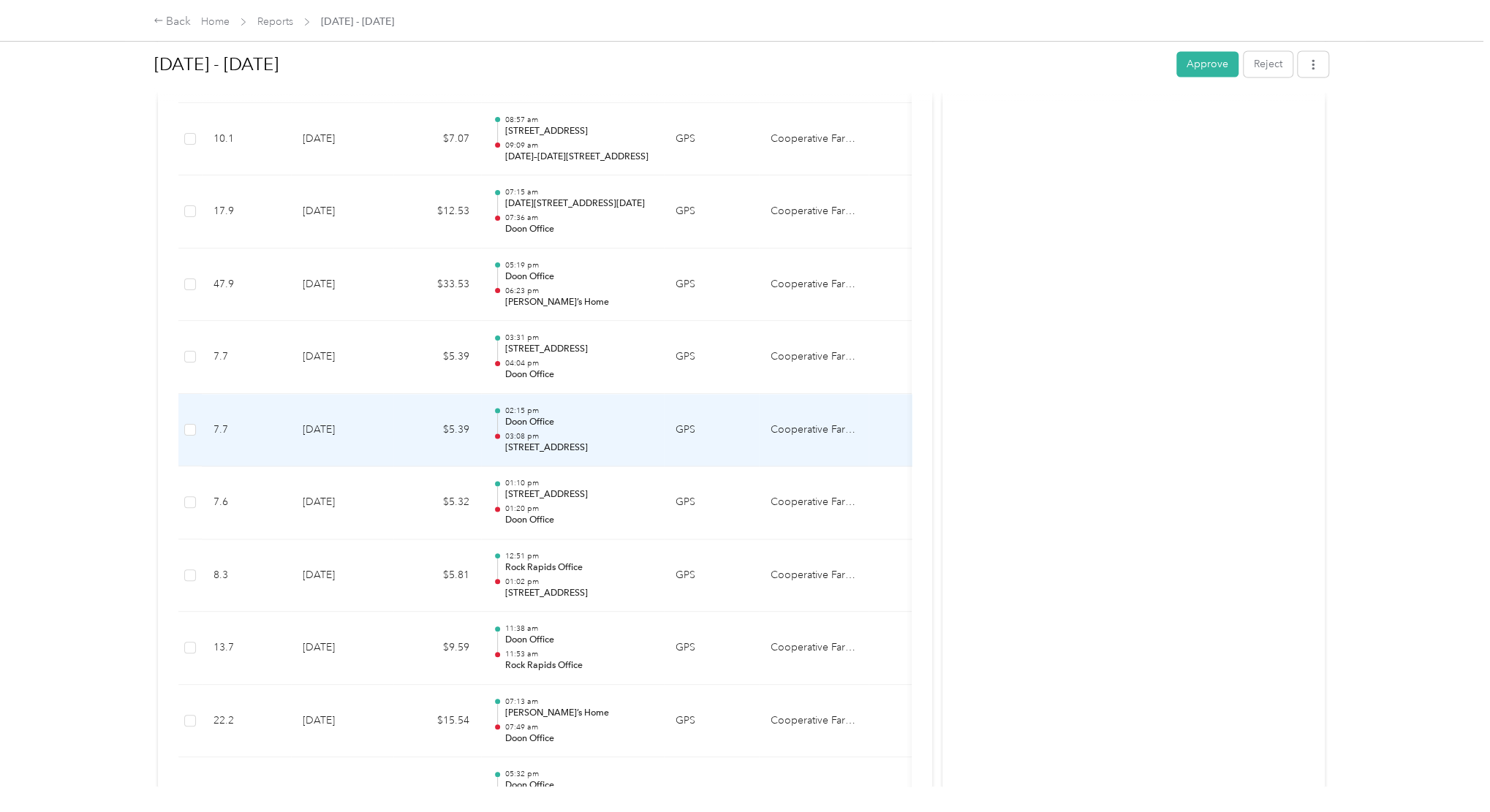
scroll to position [1754, 0]
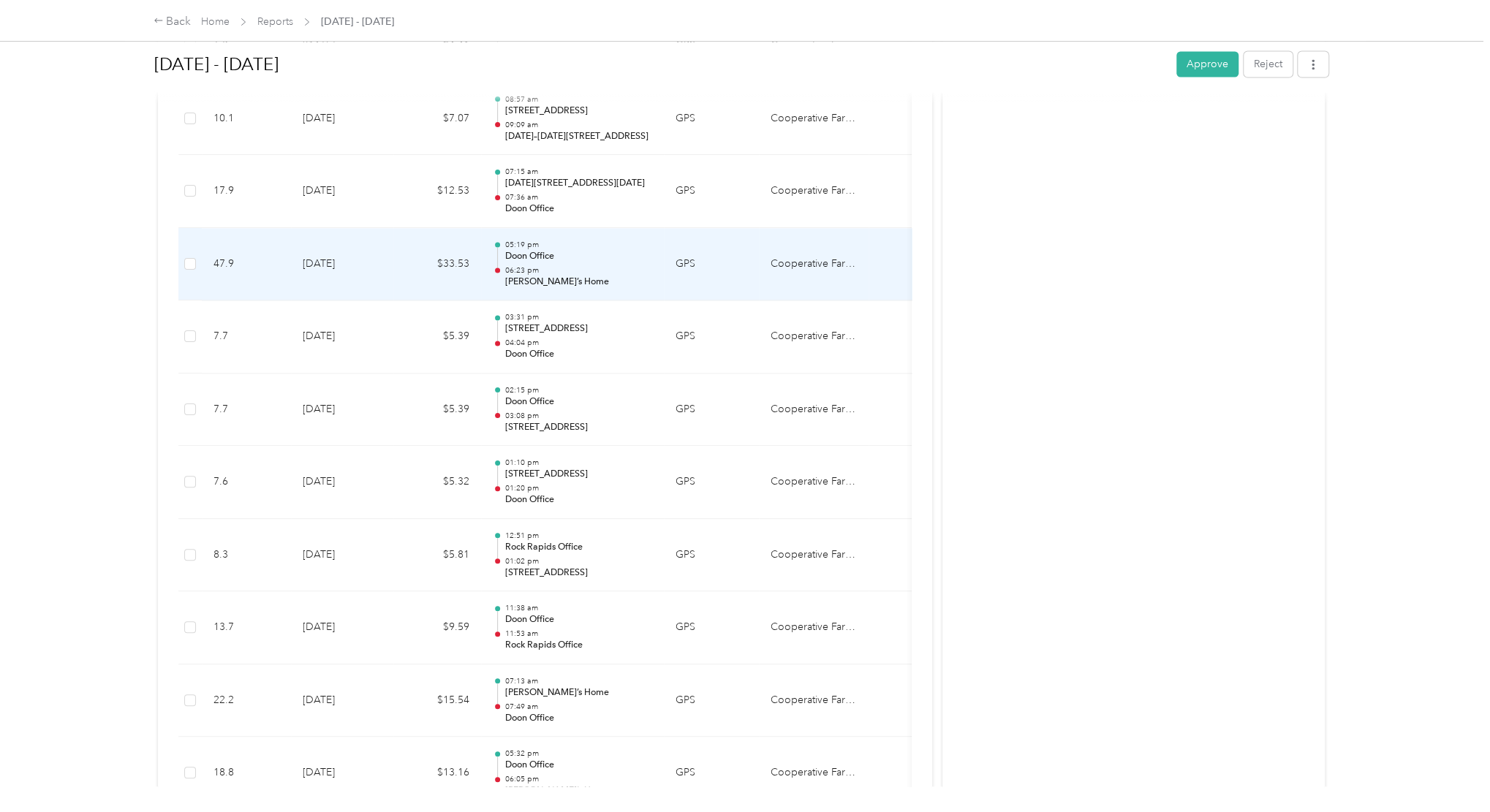
click at [606, 275] on p "[PERSON_NAME]’s Home" at bounding box center [578, 282] width 148 height 13
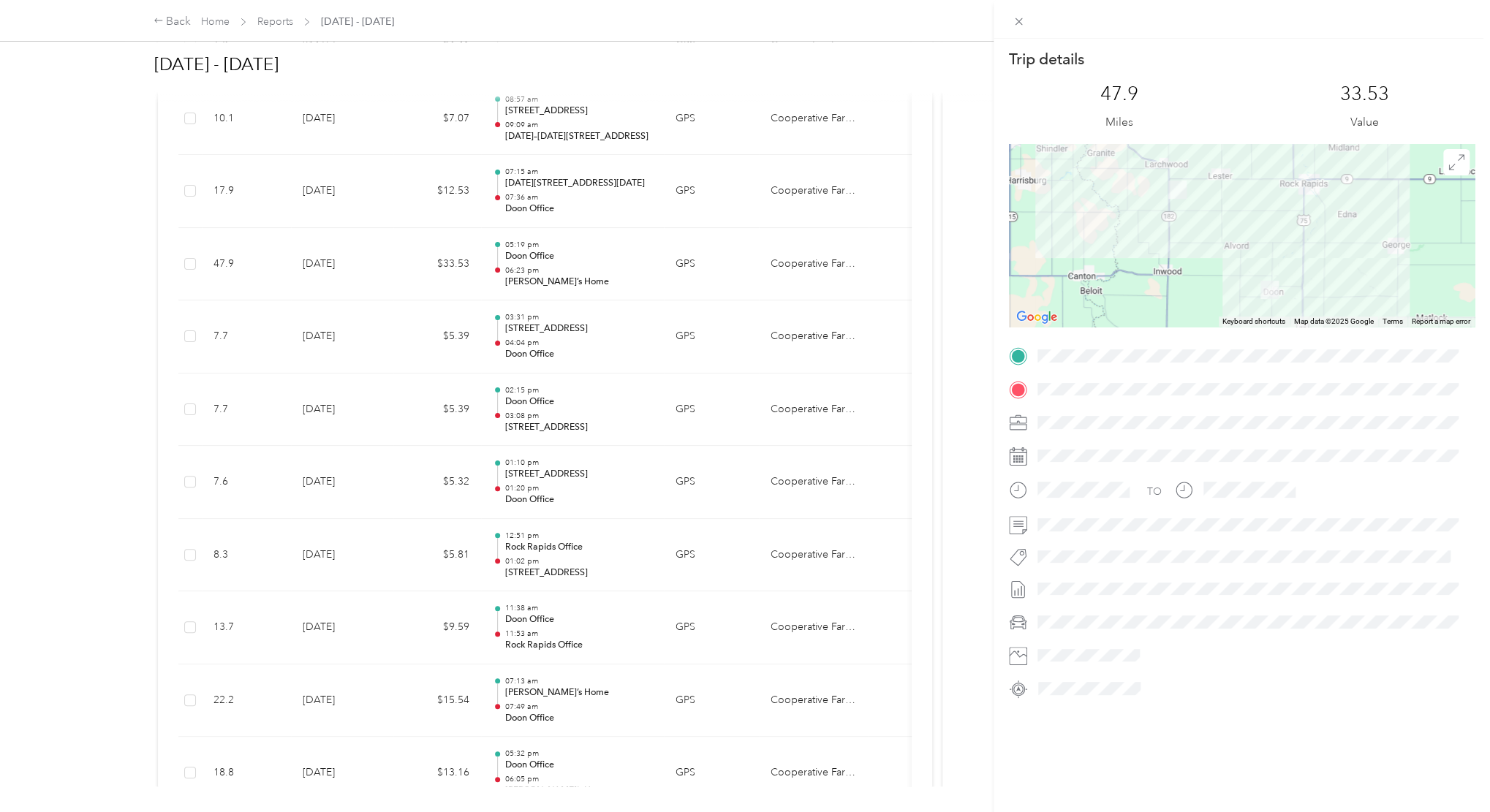
click at [605, 475] on div "Trip details This trip cannot be edited because it is either under review, appr…" at bounding box center [745, 406] width 1490 height 812
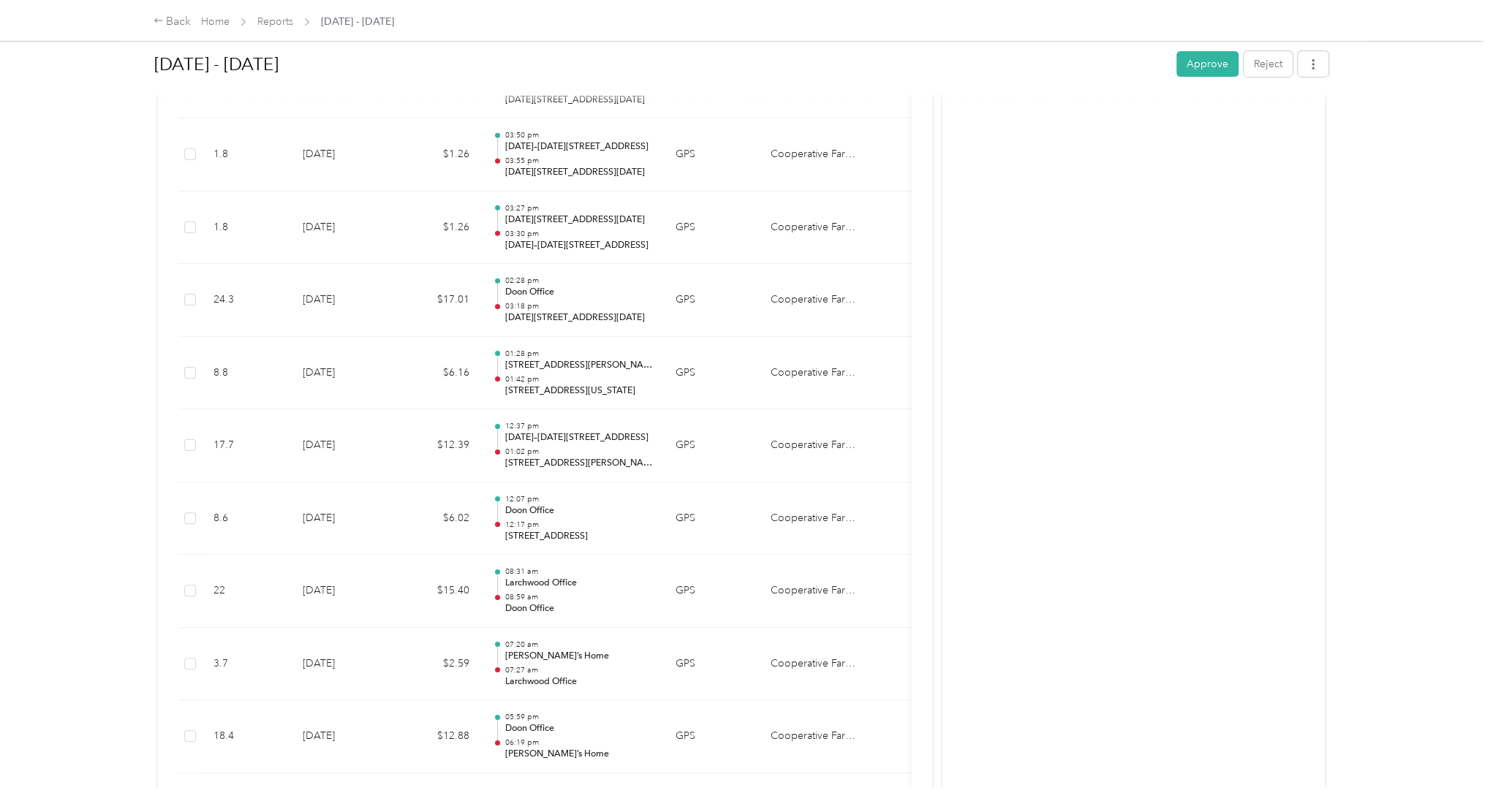
scroll to position [7163, 0]
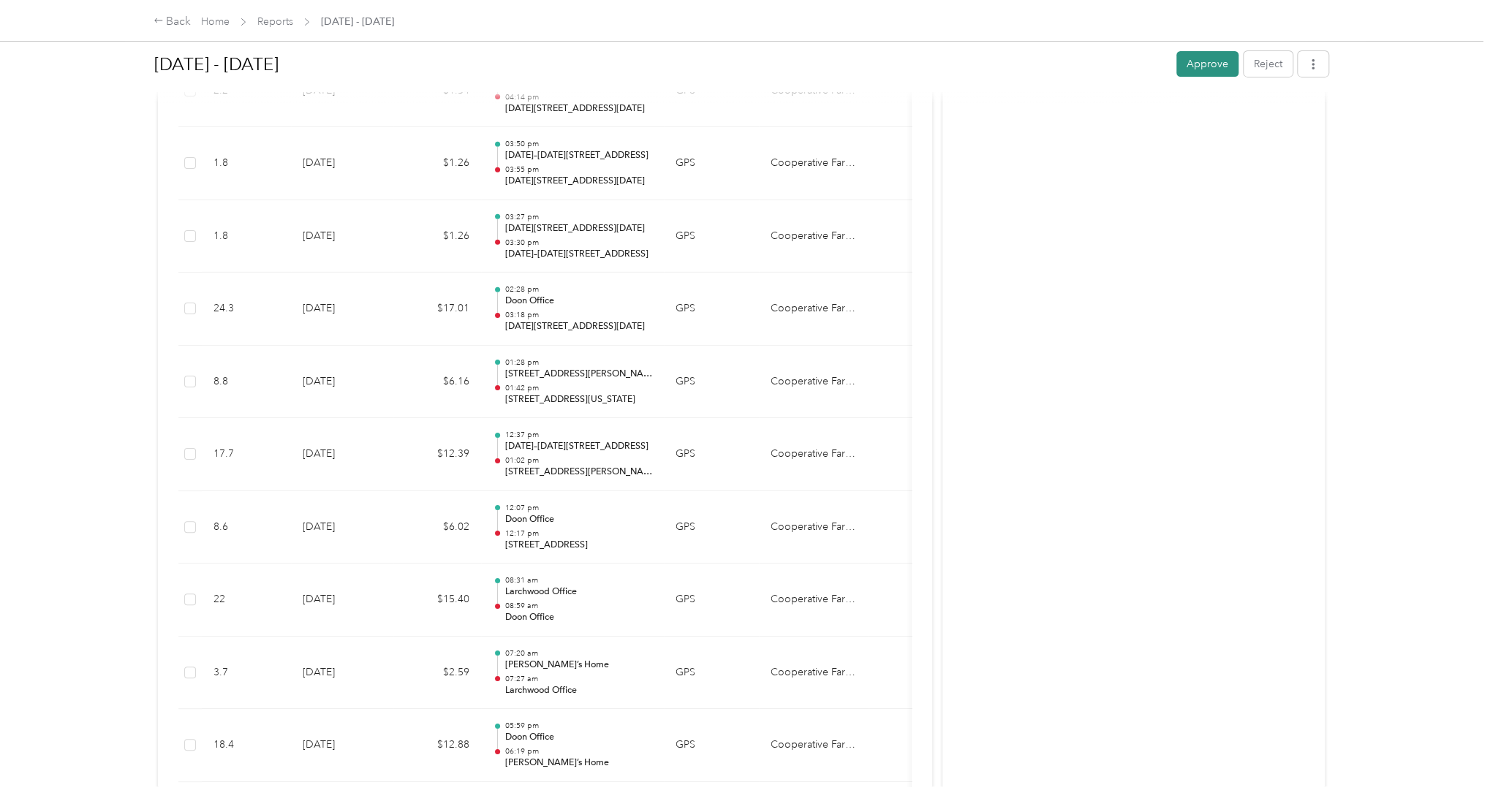
click at [1197, 59] on button "Approve" at bounding box center [1207, 64] width 62 height 25
click at [295, 19] on div "Home Reports [DATE] - [DATE]" at bounding box center [298, 21] width 193 height 16
click at [287, 20] on link "Reports" at bounding box center [275, 21] width 36 height 12
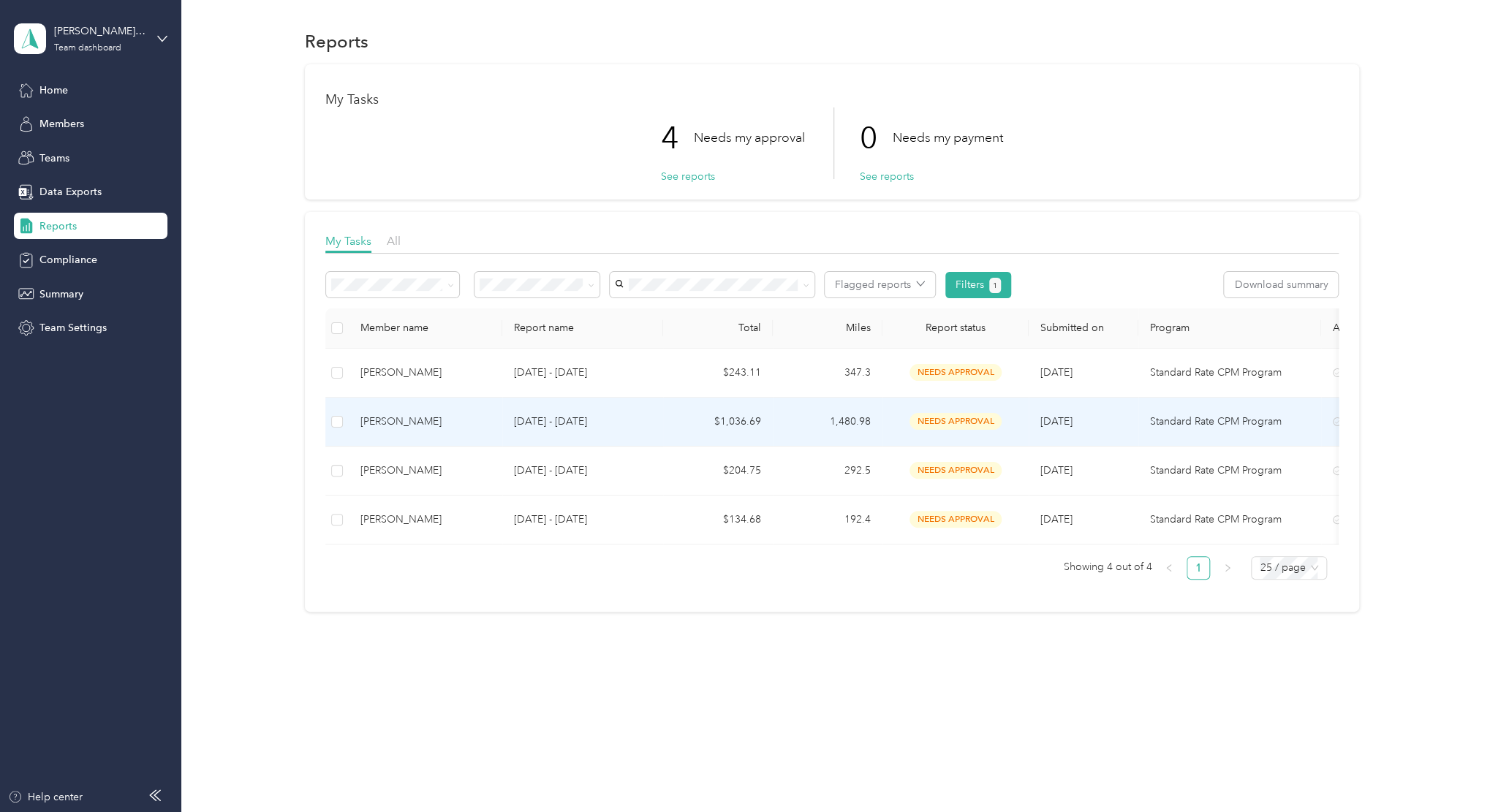
click at [414, 423] on div "[PERSON_NAME]" at bounding box center [425, 422] width 130 height 16
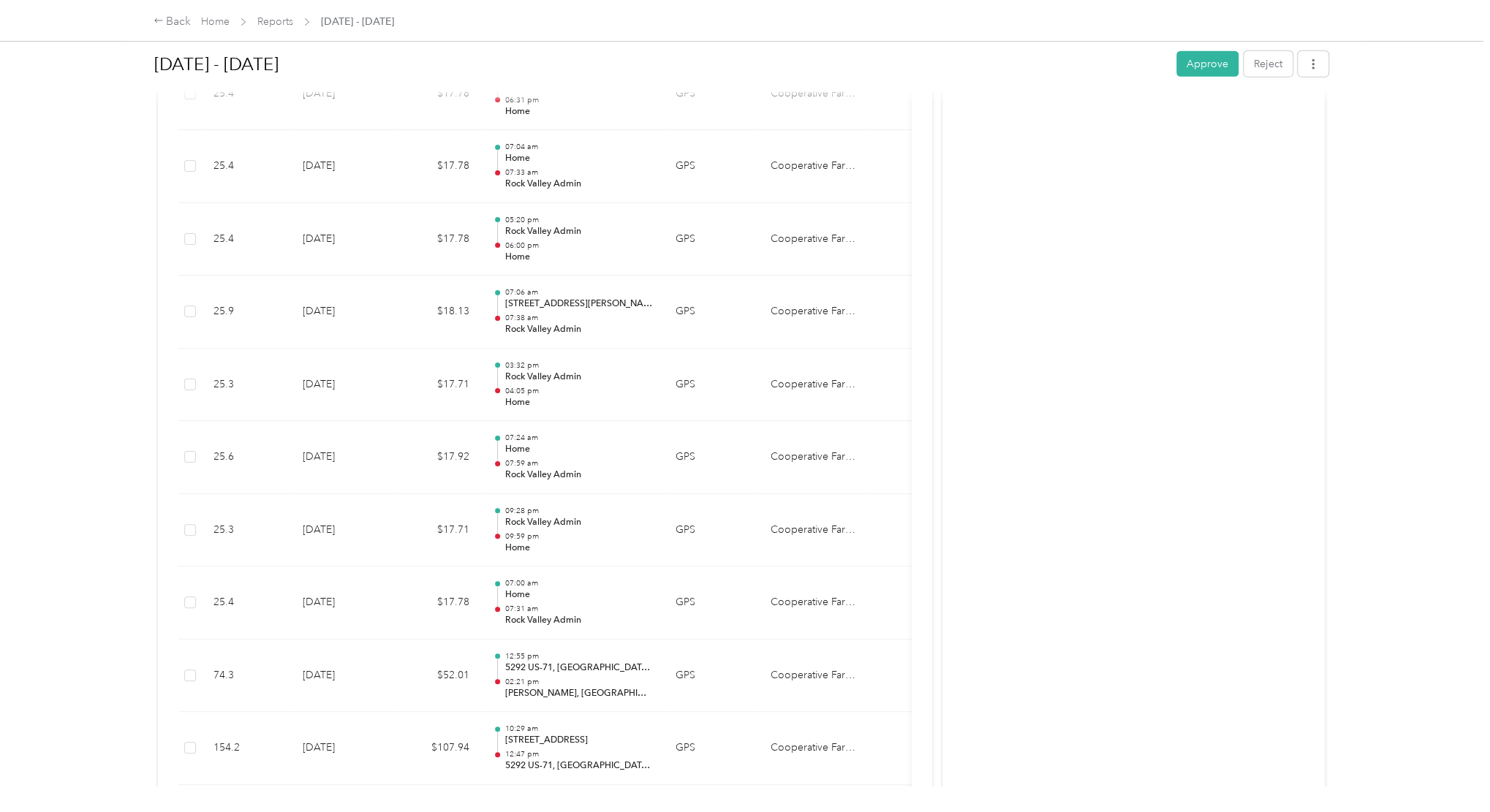
scroll to position [2704, 0]
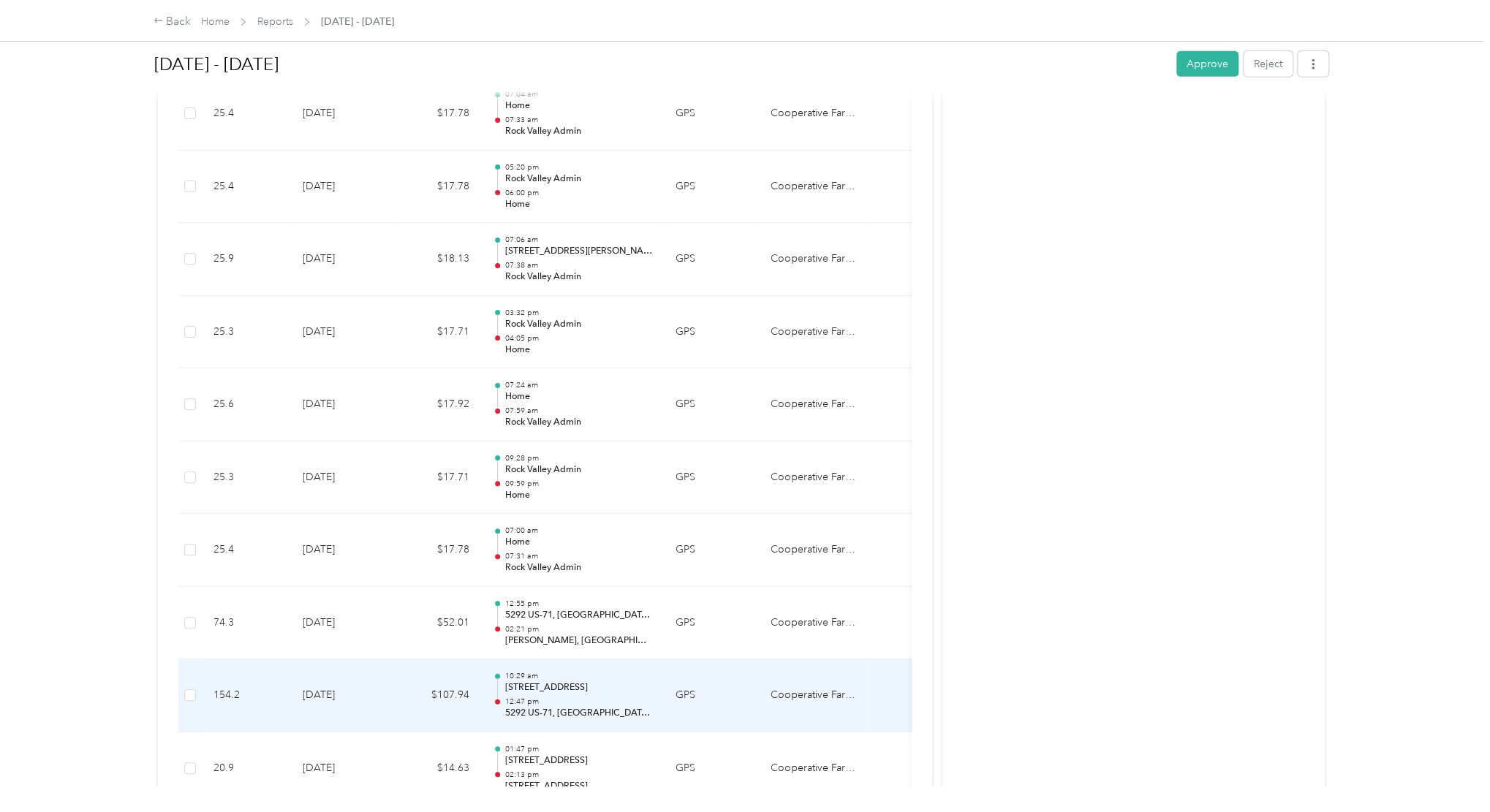
click at [452, 698] on td "$107.94" at bounding box center [436, 695] width 87 height 73
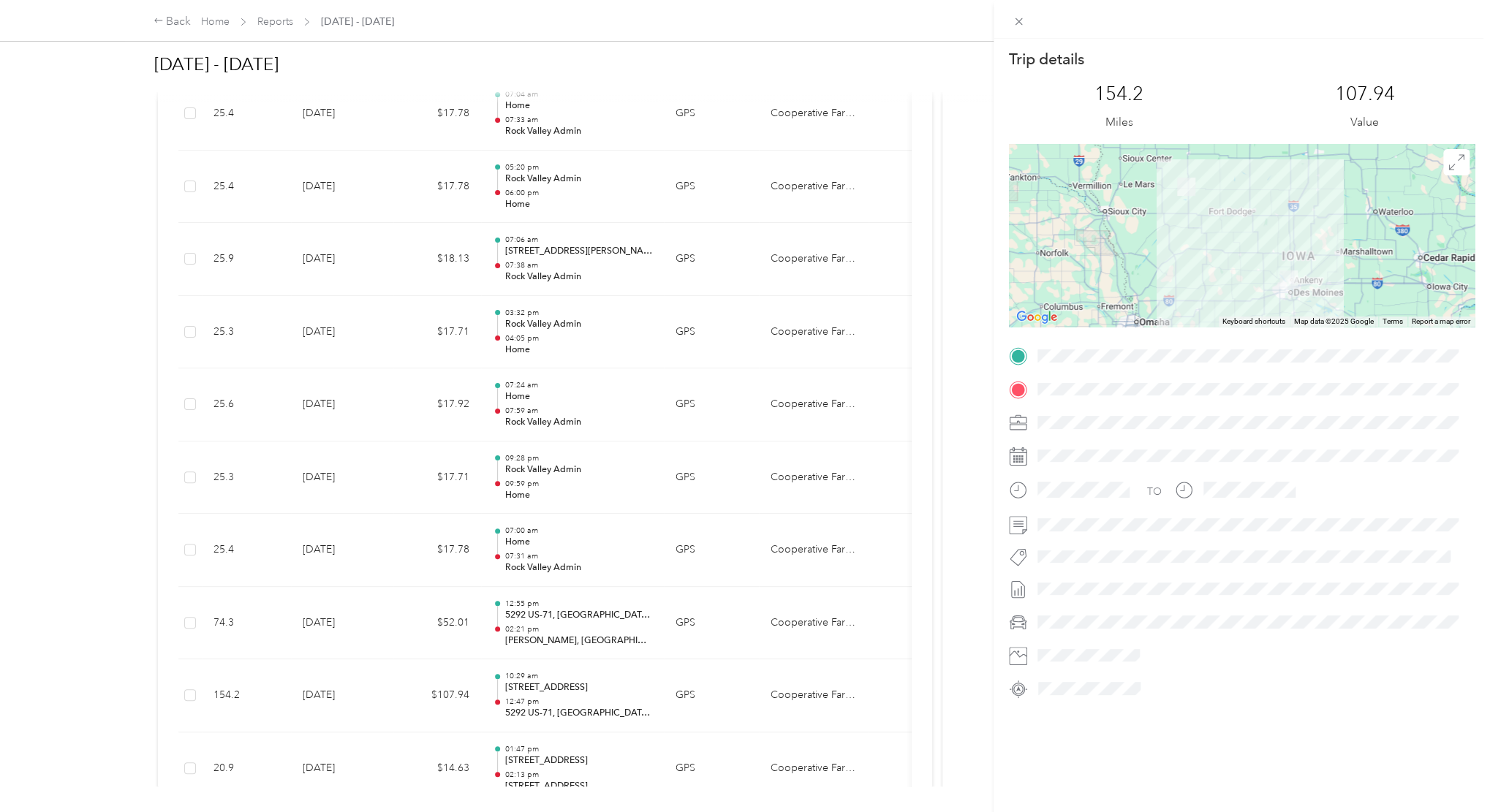
click at [427, 620] on div "Trip details This trip cannot be edited because it is either under review, appr…" at bounding box center [745, 406] width 1490 height 812
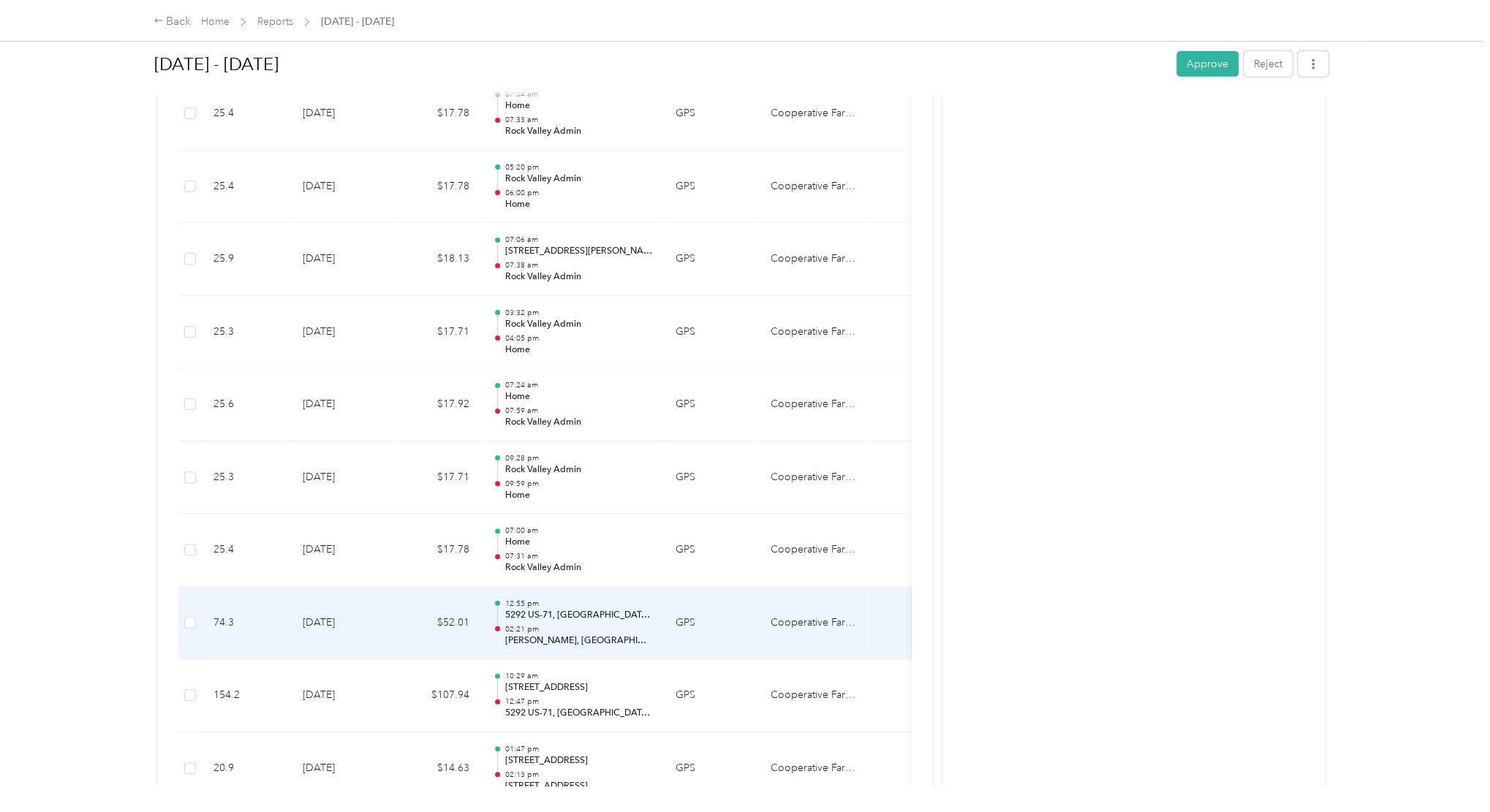
click at [427, 620] on td "$52.01" at bounding box center [436, 622] width 87 height 73
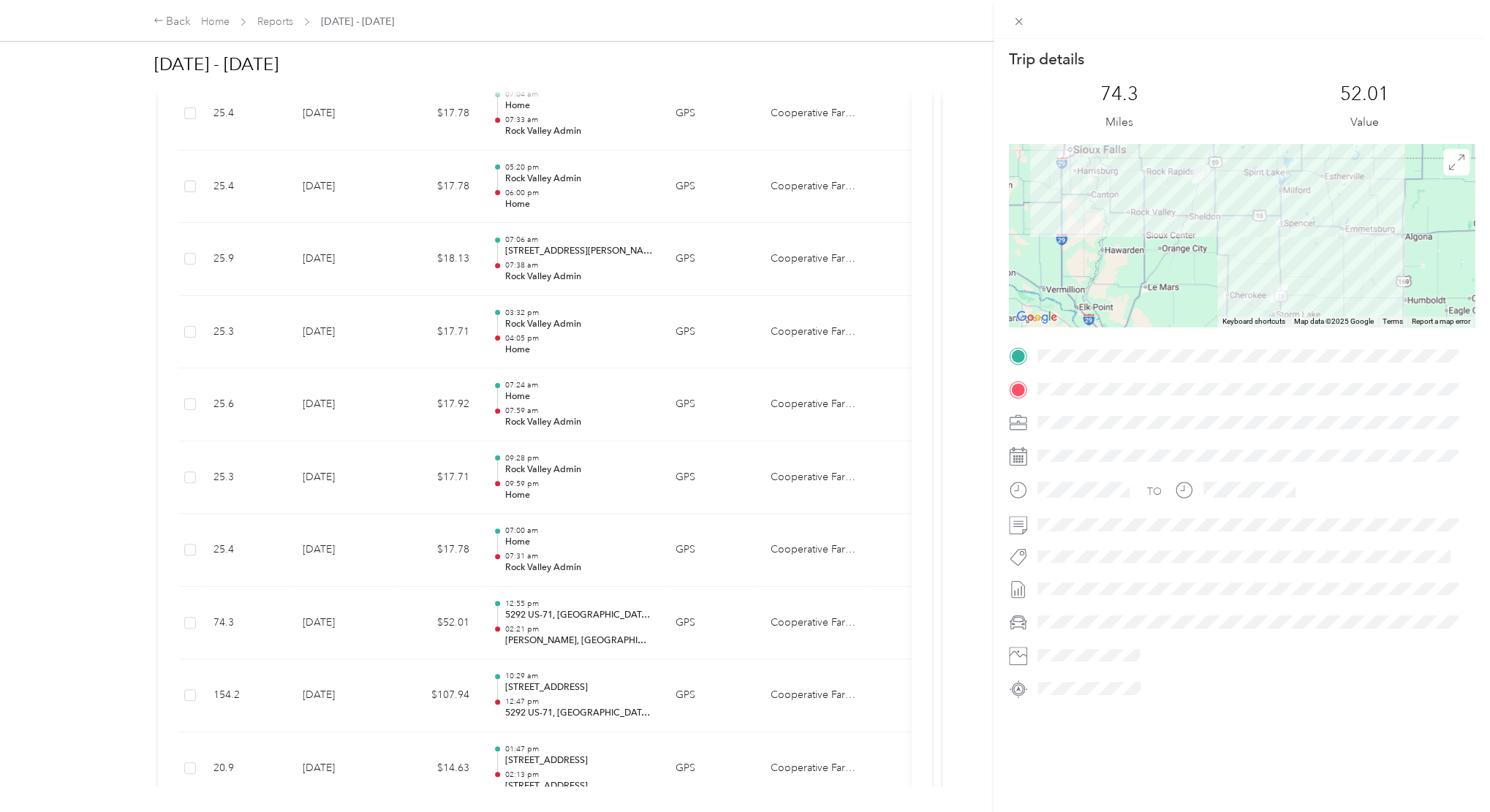
click at [457, 537] on div "Trip details This trip cannot be edited because it is either under review, appr…" at bounding box center [745, 406] width 1490 height 812
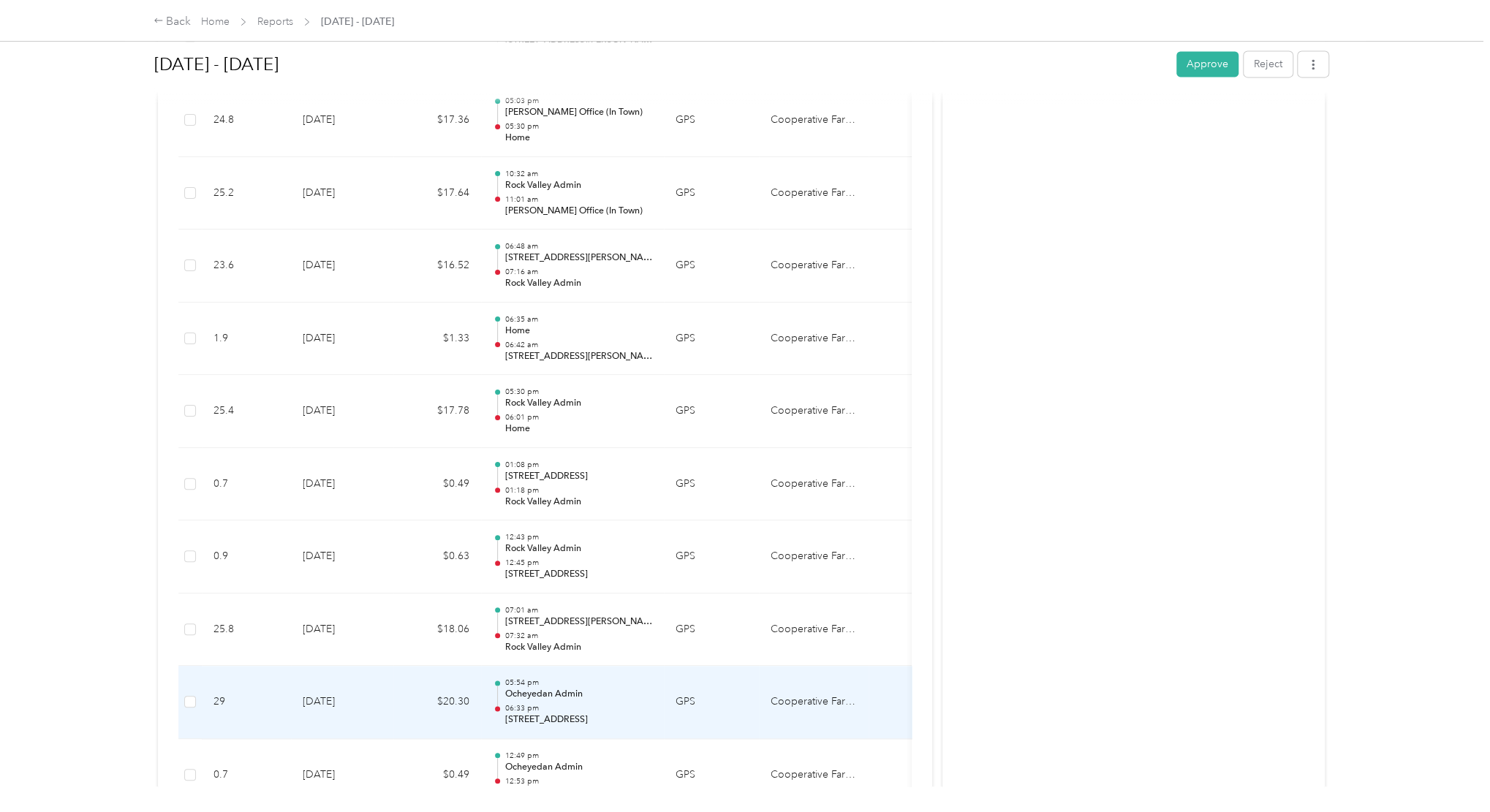
scroll to position [1389, 0]
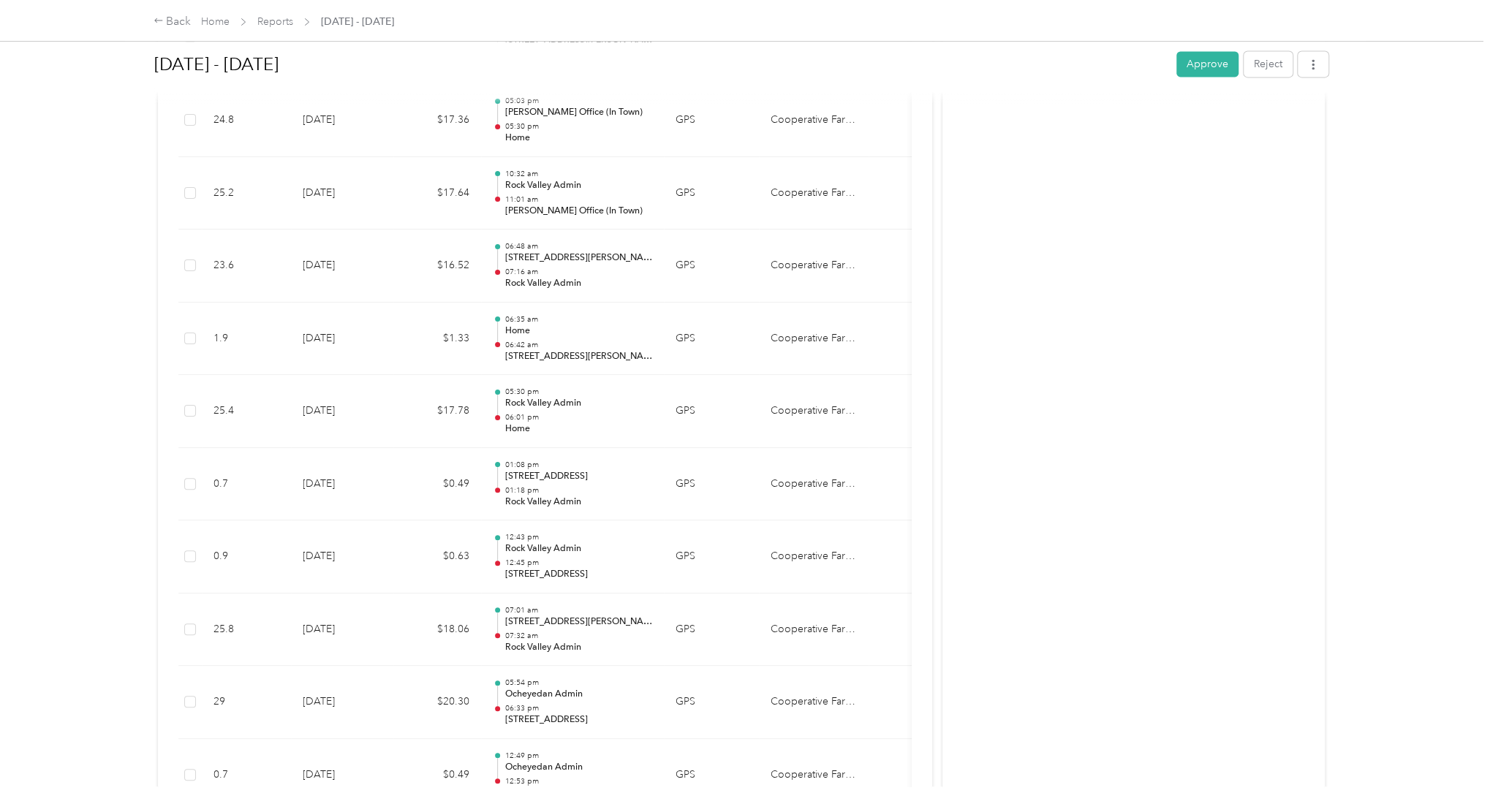
click at [1220, 83] on div "[DATE] - [DATE] Approve Reject" at bounding box center [741, 66] width 1175 height 43
click at [1205, 67] on button "Approve" at bounding box center [1207, 64] width 62 height 25
click at [271, 20] on link "Reports" at bounding box center [275, 21] width 36 height 12
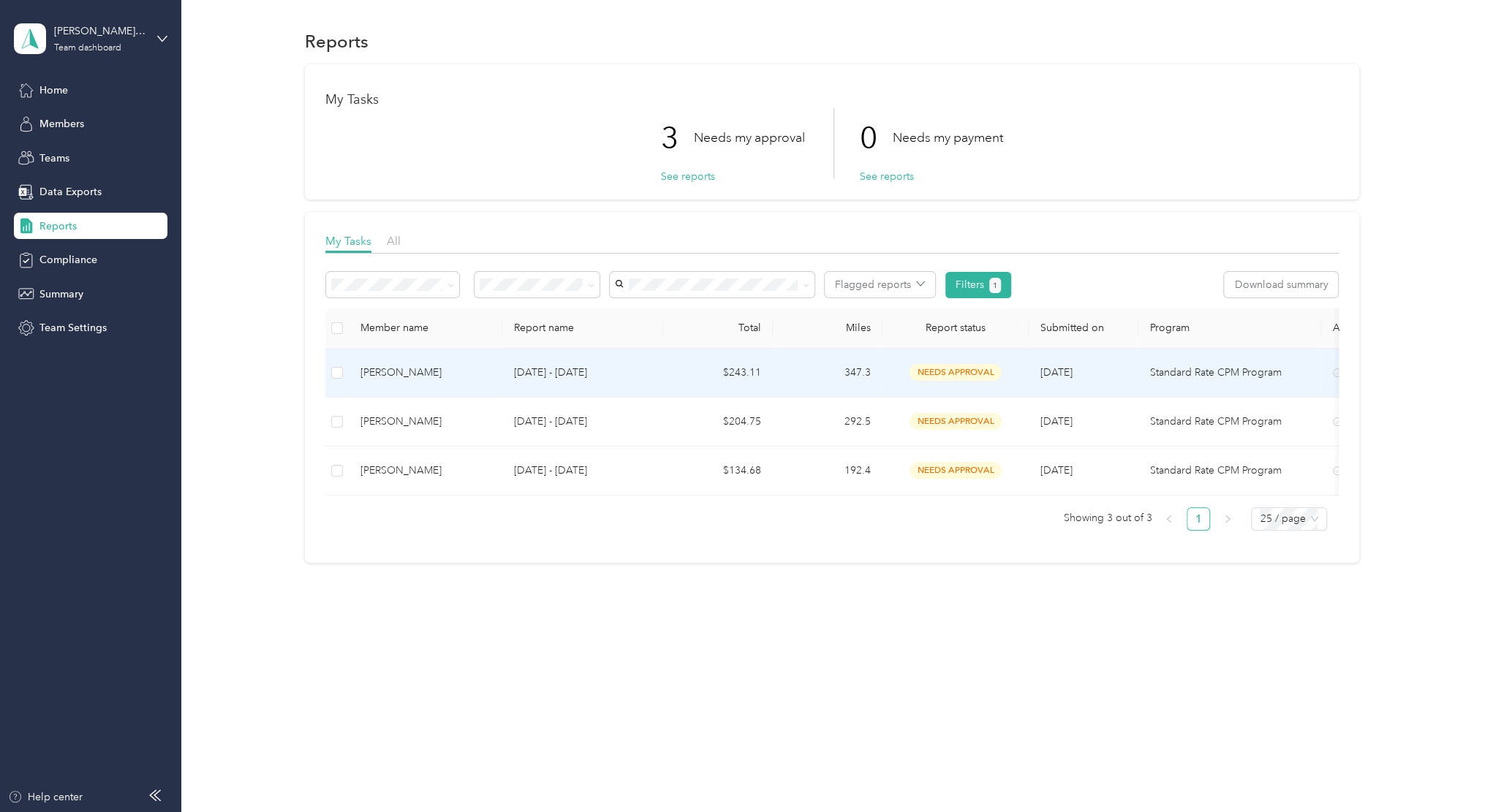
click at [420, 373] on div "[PERSON_NAME]" at bounding box center [425, 373] width 130 height 16
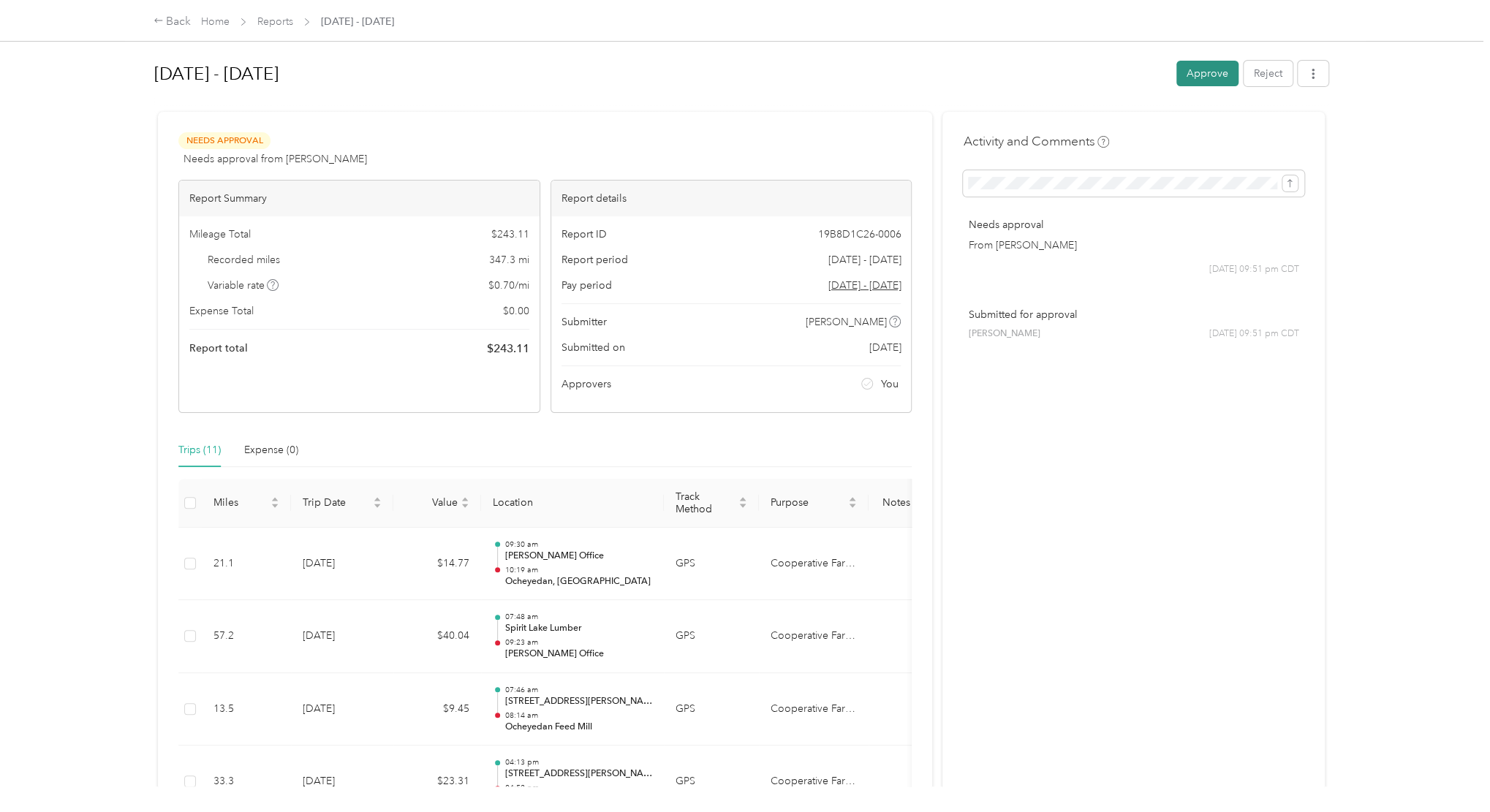
click at [1210, 68] on button "Approve" at bounding box center [1207, 73] width 62 height 25
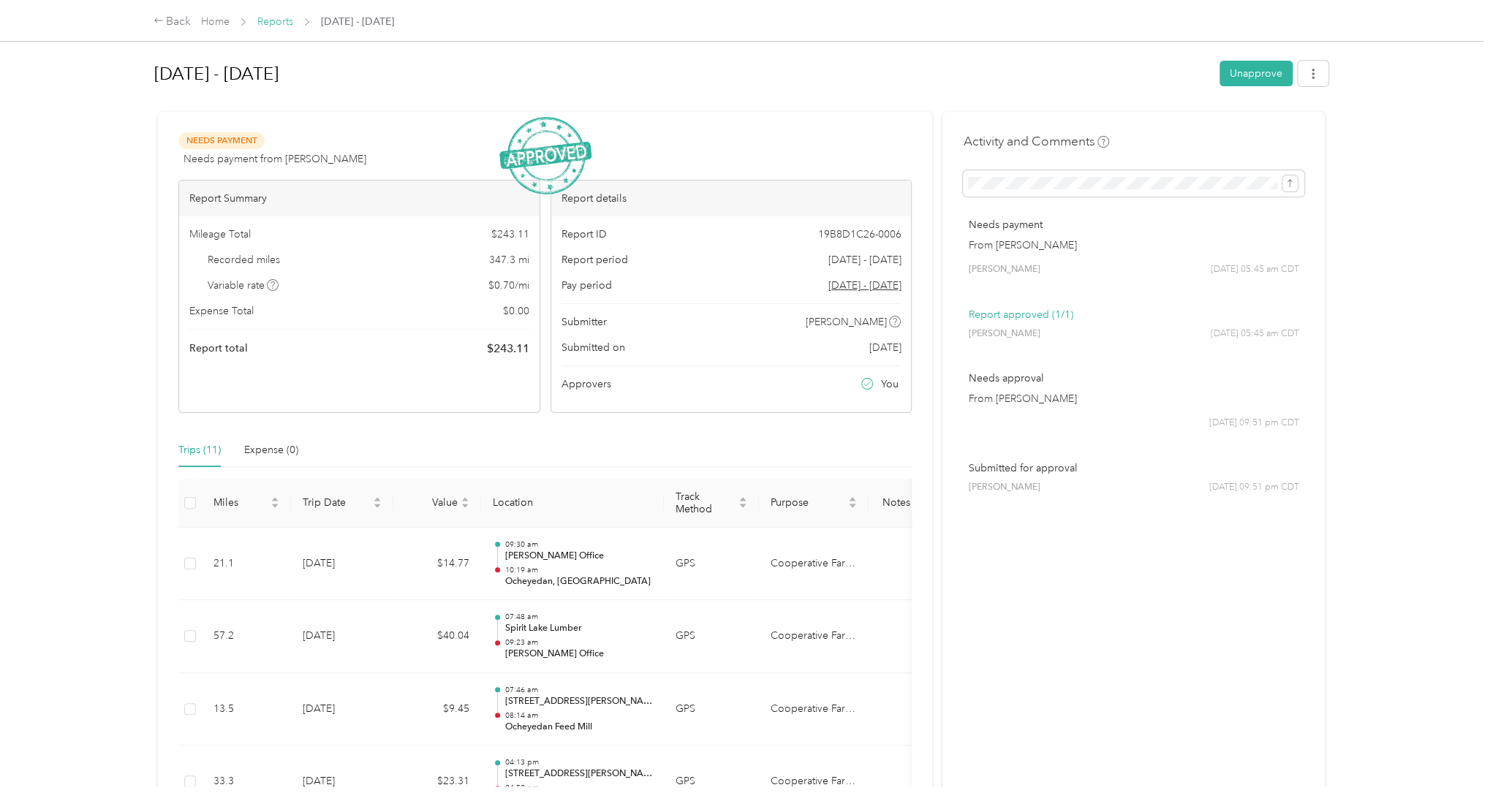
click at [282, 17] on link "Reports" at bounding box center [275, 21] width 36 height 12
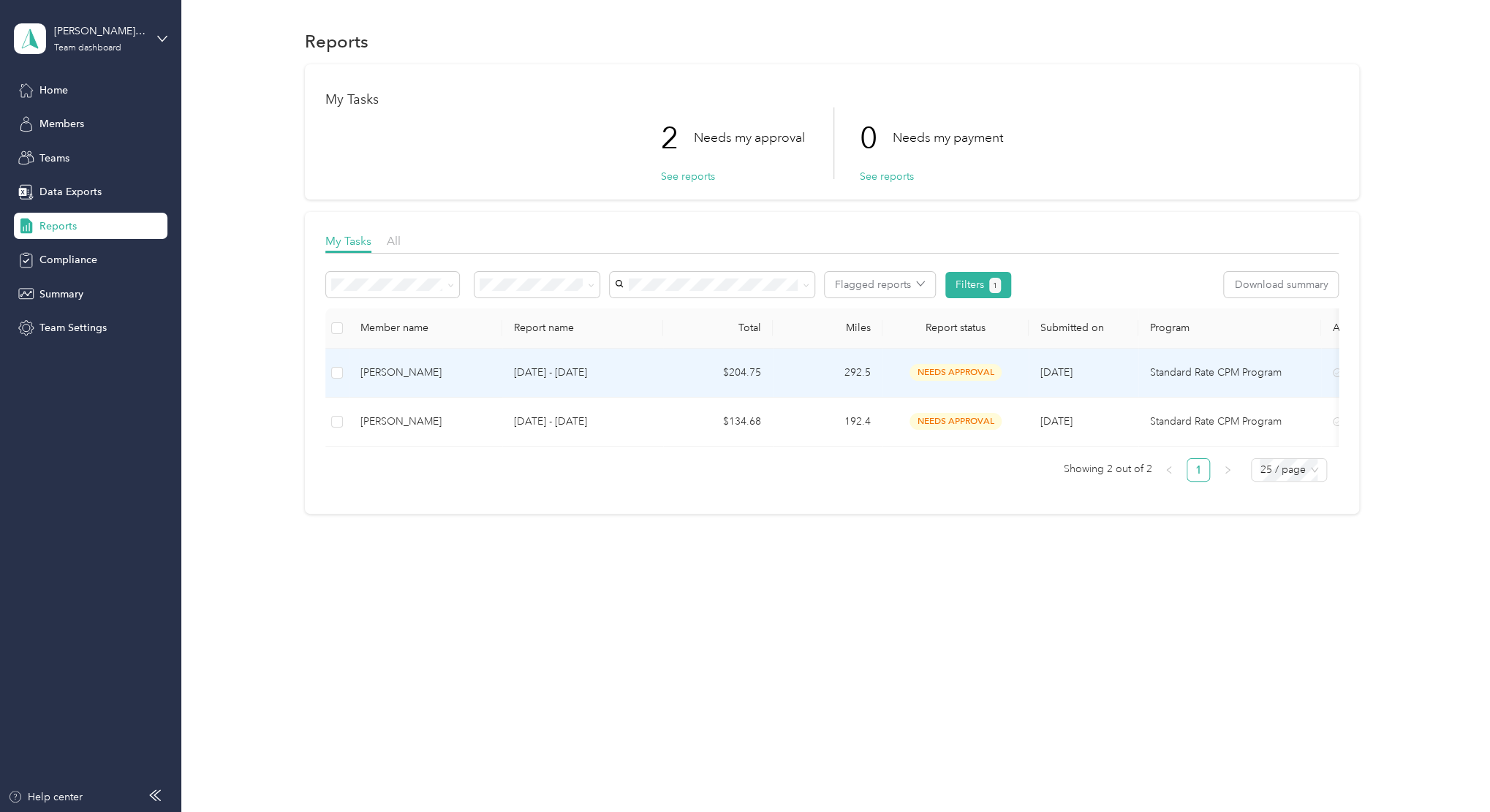
click at [383, 373] on div "[PERSON_NAME]" at bounding box center [425, 373] width 130 height 16
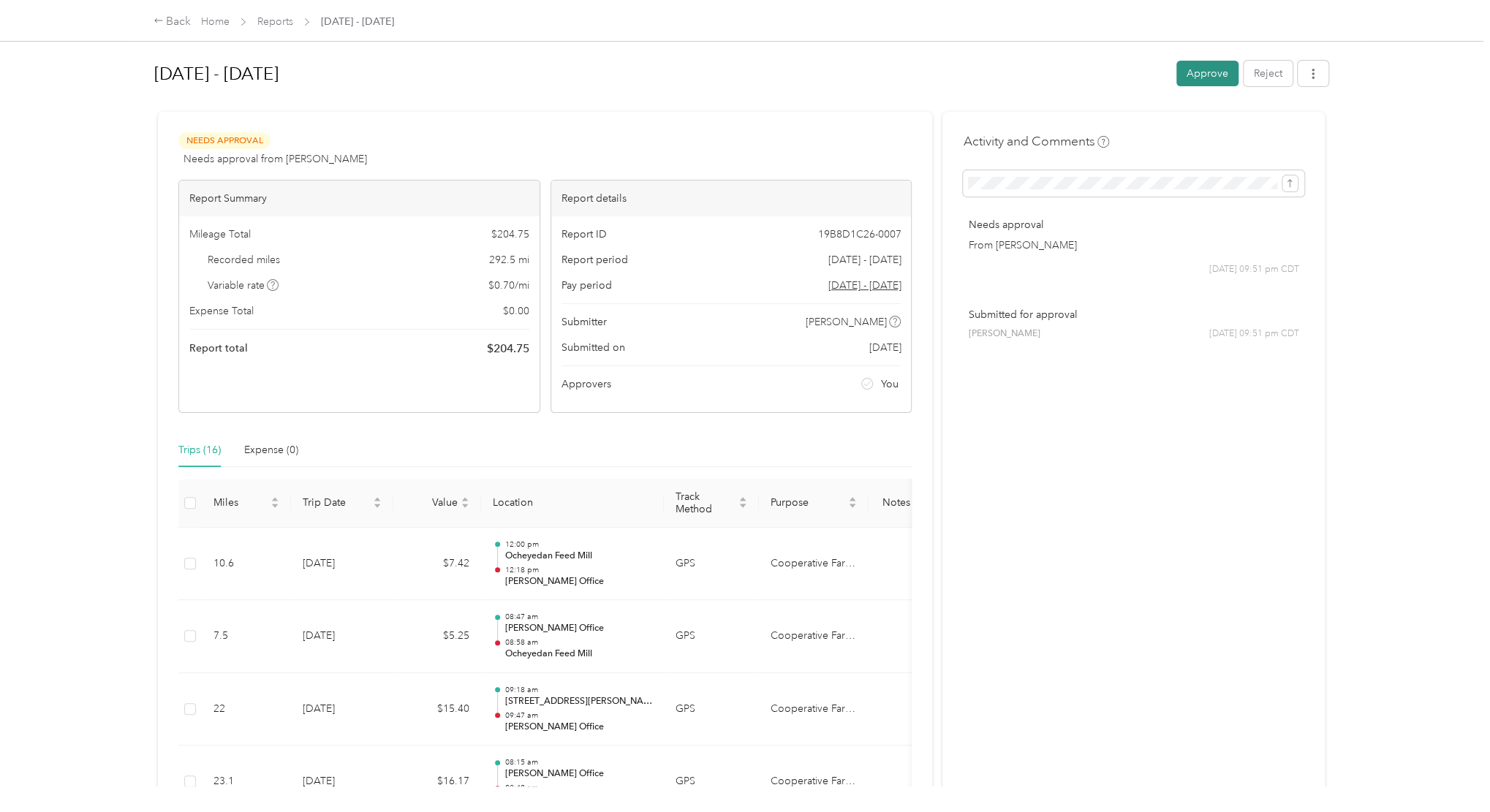
click at [1206, 78] on button "Approve" at bounding box center [1207, 73] width 62 height 25
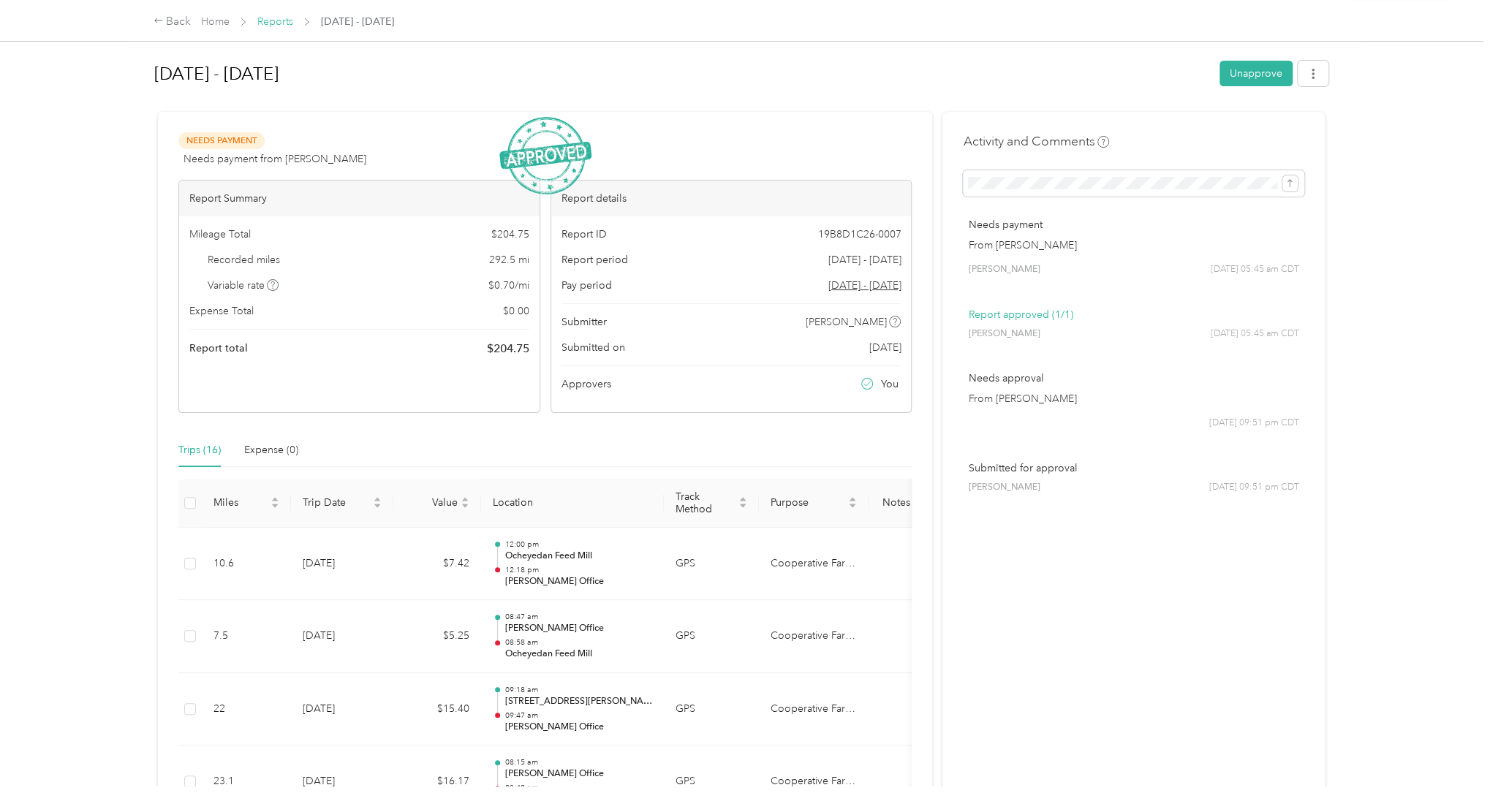
click at [278, 22] on link "Reports" at bounding box center [275, 21] width 36 height 12
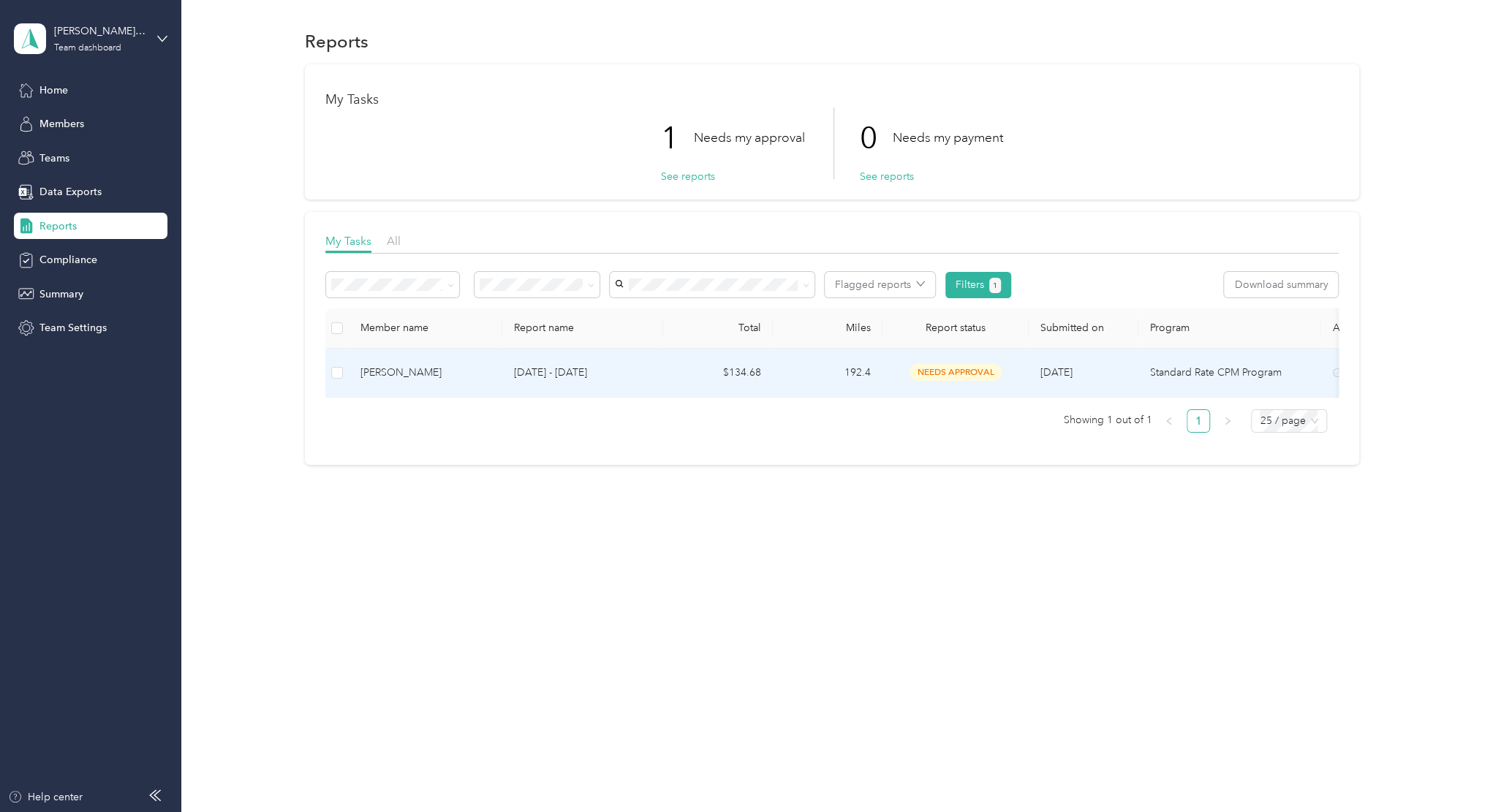
click at [409, 377] on div "[PERSON_NAME]" at bounding box center [425, 373] width 130 height 16
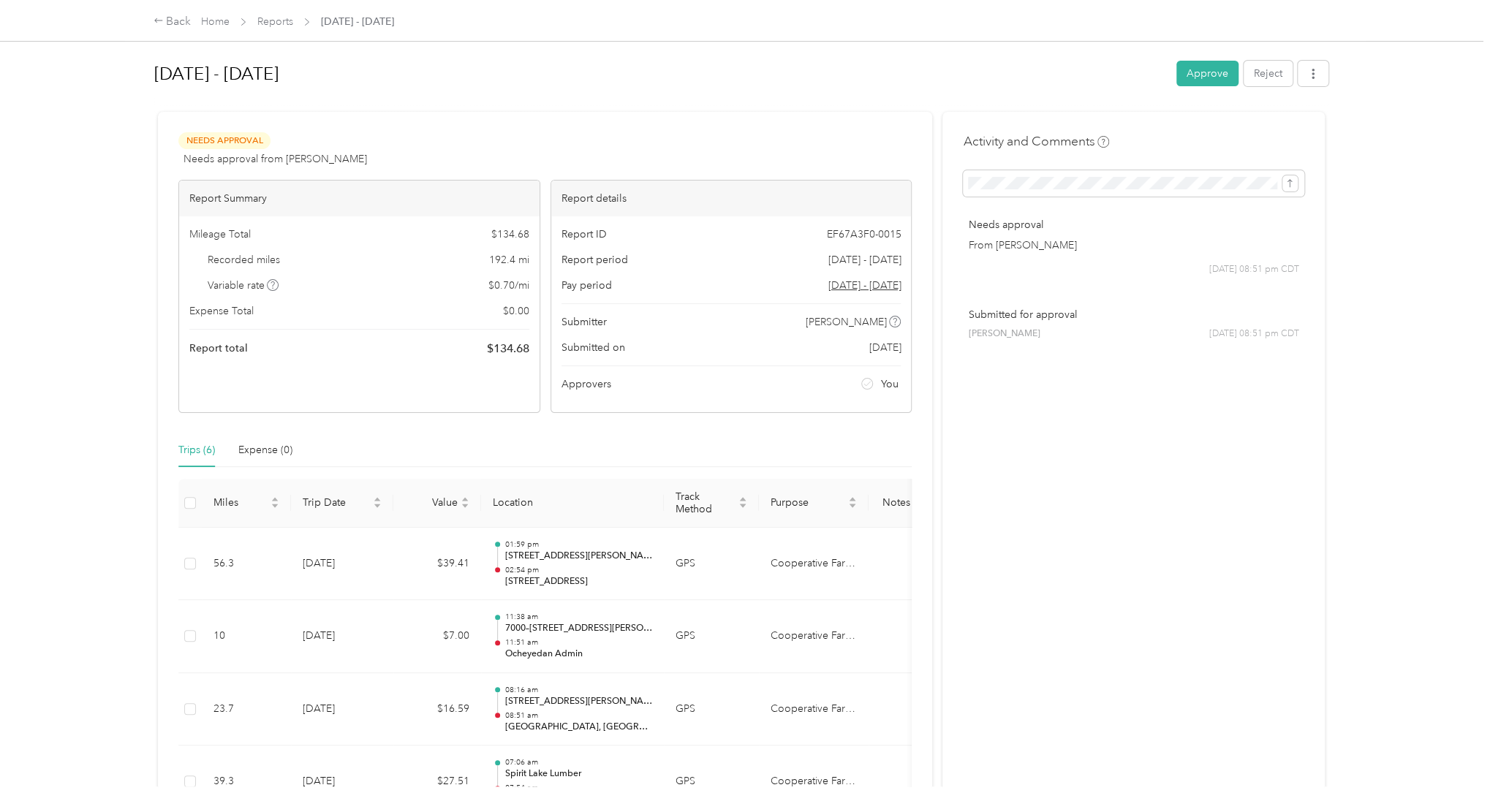
click at [1217, 69] on button "Approve" at bounding box center [1207, 73] width 62 height 25
